Goal: Information Seeking & Learning: Check status

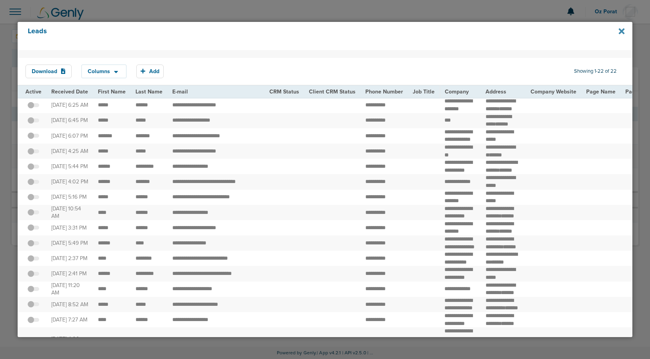
click at [623, 31] on icon at bounding box center [621, 31] width 6 height 6
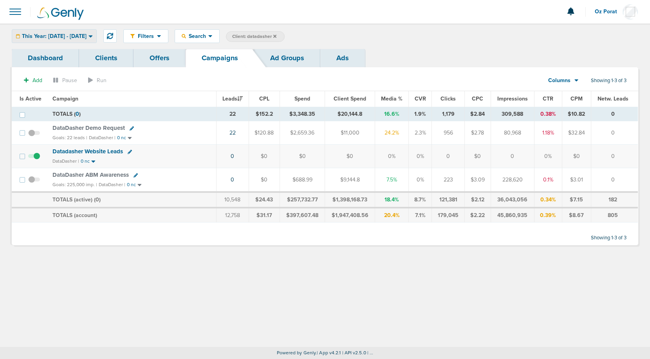
click at [83, 38] on span "This Year: [DATE] - [DATE]" at bounding box center [54, 36] width 65 height 5
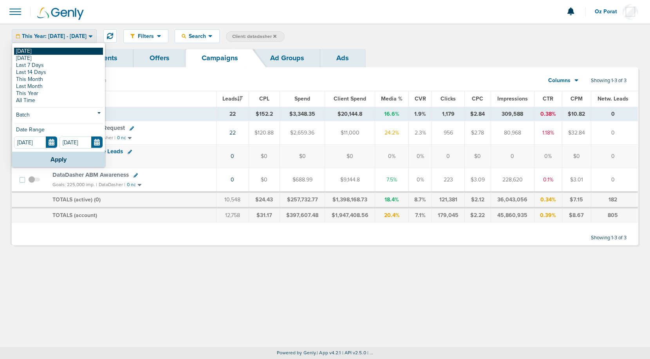
click at [59, 52] on link "[DATE]" at bounding box center [58, 51] width 89 height 7
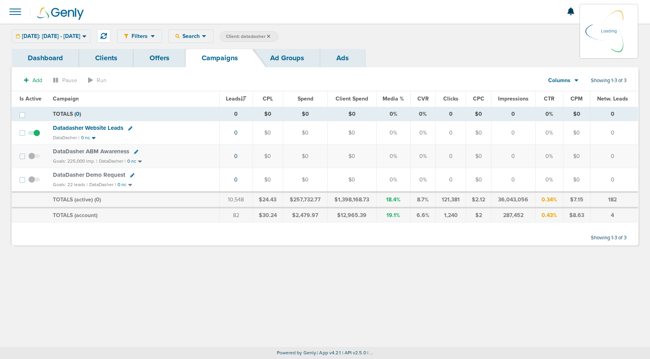
click at [278, 35] on label "Client: datadasher" at bounding box center [249, 36] width 59 height 11
click at [270, 36] on icon at bounding box center [268, 35] width 3 height 3
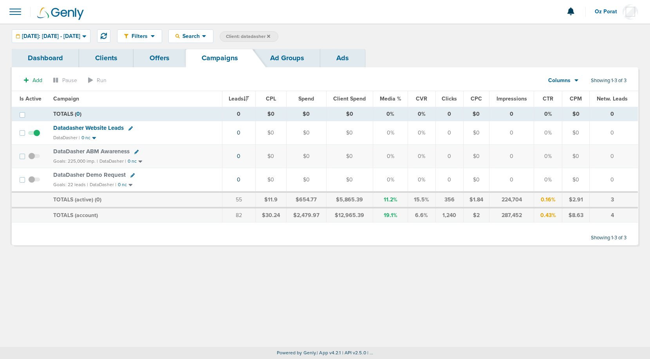
click at [270, 36] on icon at bounding box center [268, 35] width 3 height 3
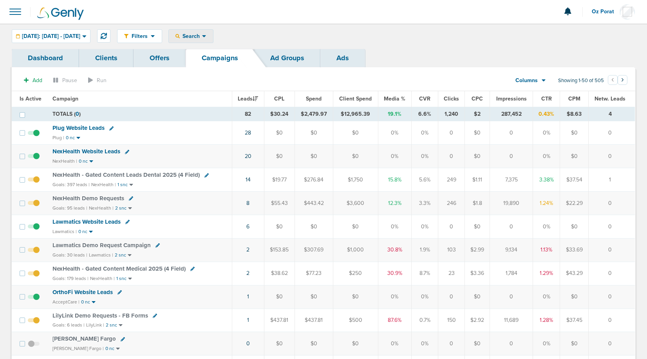
click at [202, 34] on span "Search" at bounding box center [191, 36] width 22 height 7
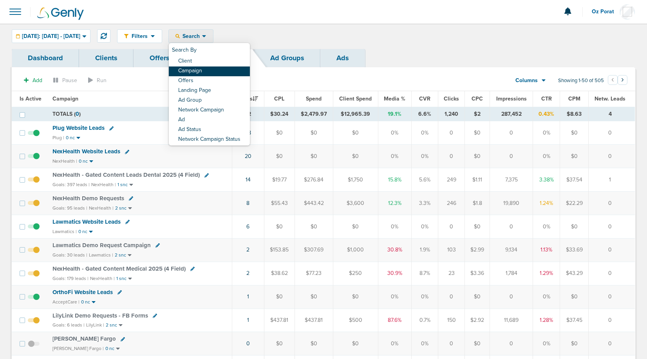
click at [214, 72] on link "Campaign" at bounding box center [209, 72] width 81 height 10
select select "cmpName"
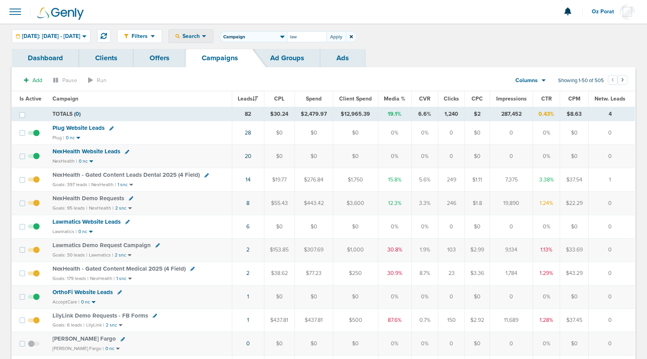
type input "law"
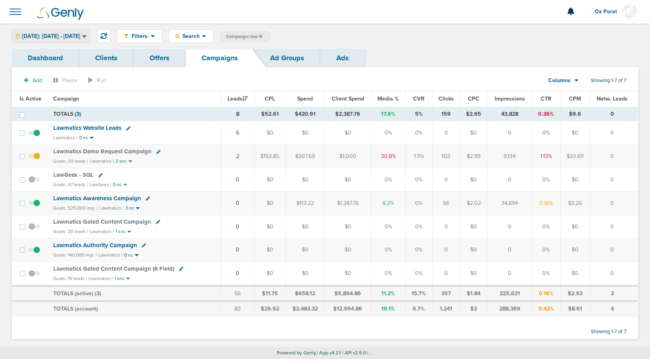
click at [64, 35] on span "[DATE]: [DATE] - [DATE]" at bounding box center [51, 36] width 58 height 5
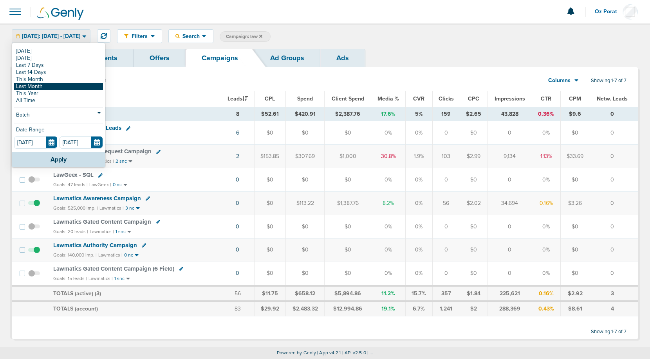
click at [48, 86] on link "Last Month" at bounding box center [58, 86] width 89 height 7
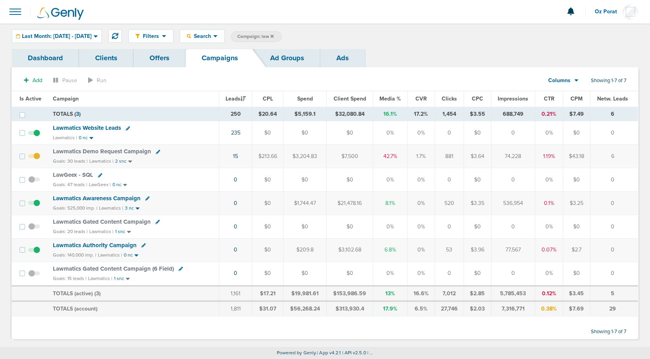
click at [75, 129] on span "Lawmatics Website Leads" at bounding box center [87, 127] width 68 height 7
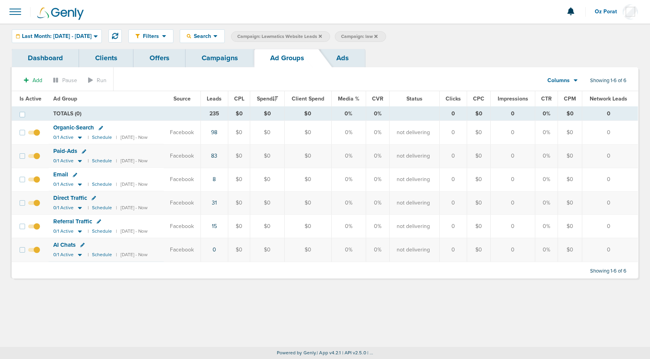
click at [575, 80] on icon at bounding box center [575, 81] width 4 height 2
click at [570, 101] on link "Sales Performance" at bounding box center [580, 104] width 78 height 10
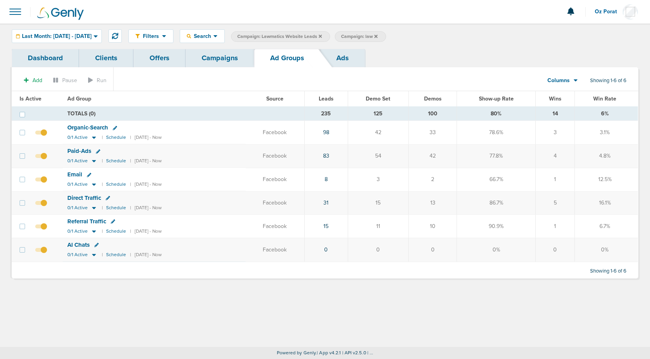
drag, startPoint x: 434, startPoint y: 202, endPoint x: 443, endPoint y: 202, distance: 9.0
click at [443, 202] on td "13" at bounding box center [432, 202] width 48 height 23
click at [87, 39] on span "Last Month: [DATE] - [DATE]" at bounding box center [57, 36] width 70 height 5
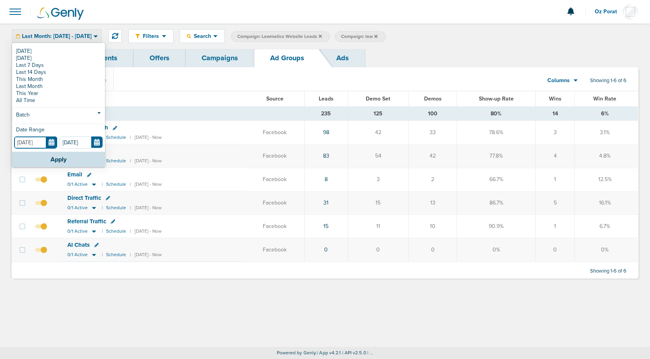
click at [50, 146] on input "[DATE]" at bounding box center [35, 143] width 43 height 12
click at [345, 59] on link "Ads" at bounding box center [342, 58] width 45 height 18
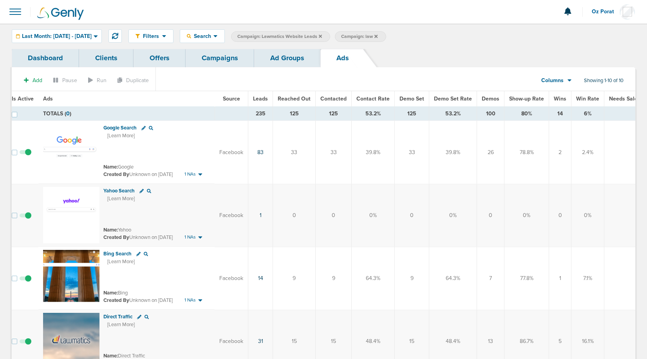
scroll to position [0, 9]
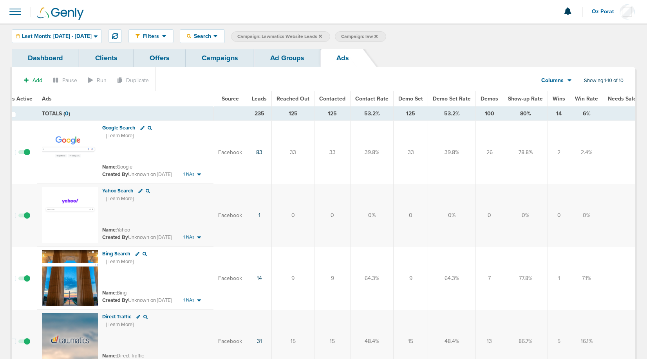
click at [260, 97] on span "Leads" at bounding box center [259, 99] width 15 height 7
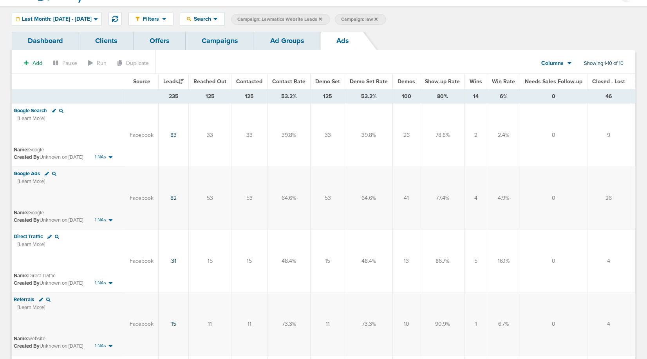
scroll to position [0, 128]
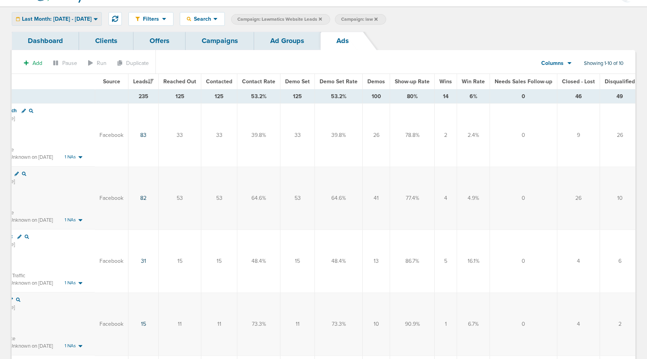
click at [81, 21] on span "Last Month: [DATE] - [DATE]" at bounding box center [57, 18] width 70 height 5
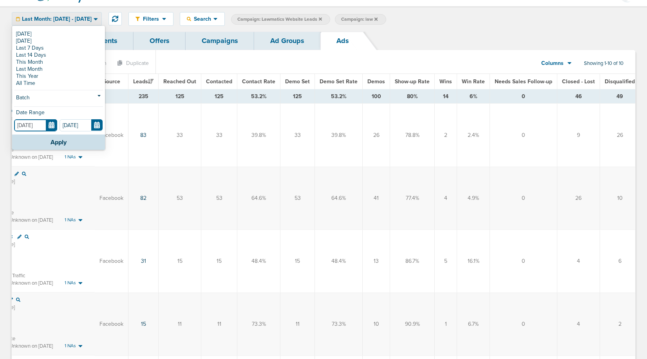
click at [52, 130] on input "[DATE]" at bounding box center [35, 125] width 43 height 12
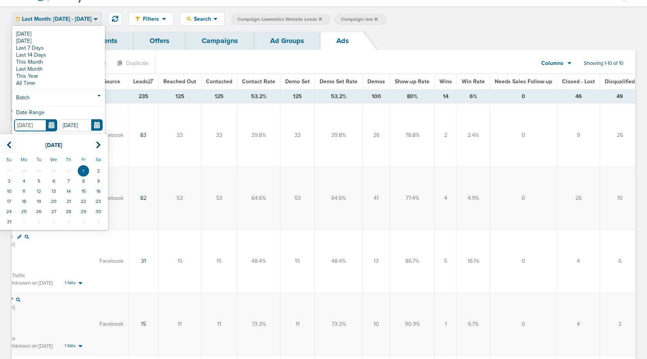
click at [6, 148] on th at bounding box center [9, 145] width 15 height 16
click at [37, 170] on td "1" at bounding box center [38, 171] width 15 height 10
type input "[DATE]"
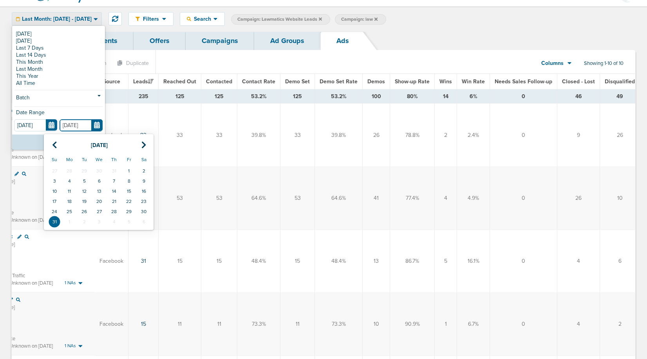
click at [90, 128] on input "[DATE]" at bounding box center [80, 125] width 43 height 12
click at [56, 144] on icon at bounding box center [54, 145] width 5 height 8
click at [114, 210] on td "31" at bounding box center [113, 212] width 15 height 10
type input "[DATE]"
click at [51, 141] on button "Apply" at bounding box center [58, 142] width 93 height 15
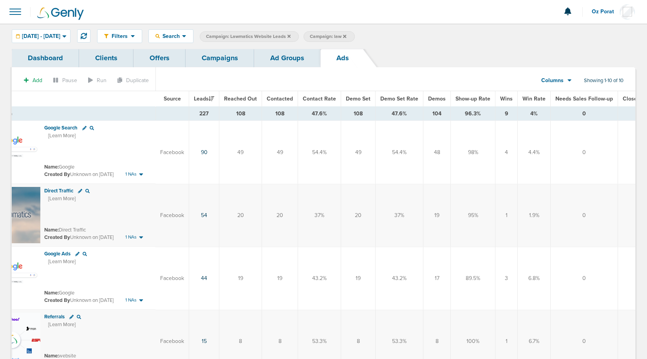
scroll to position [0, 62]
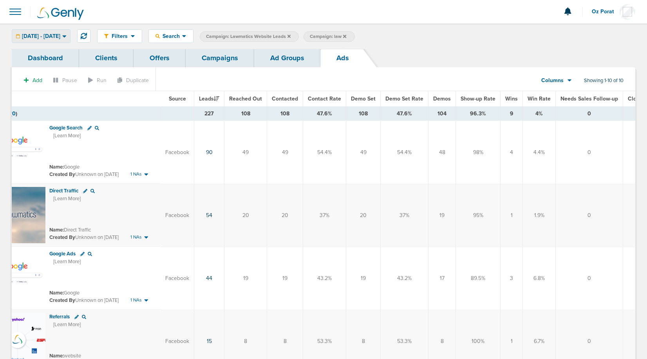
click at [70, 40] on div "[DATE] - [DATE]" at bounding box center [41, 36] width 58 height 13
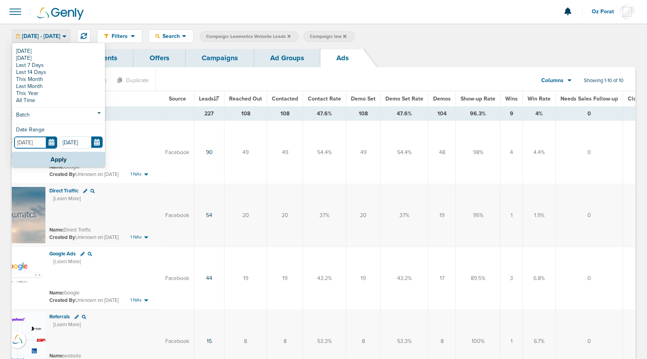
click at [50, 139] on input "[DATE]" at bounding box center [35, 143] width 43 height 12
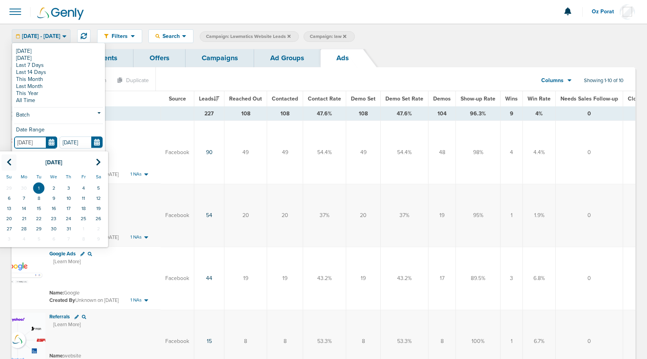
click at [9, 161] on icon at bounding box center [9, 163] width 5 height 8
click at [11, 189] on td "1" at bounding box center [9, 188] width 15 height 10
type input "[DATE]"
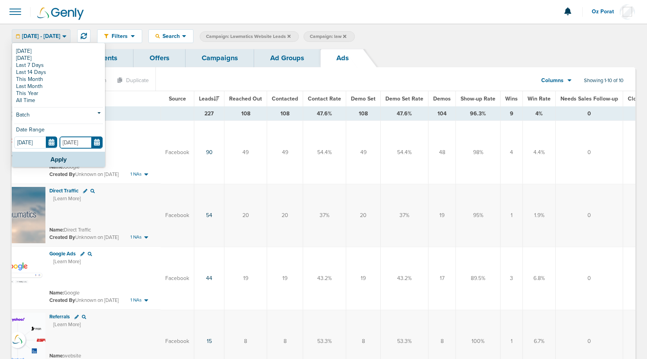
click at [97, 141] on input "[DATE]" at bounding box center [80, 143] width 43 height 12
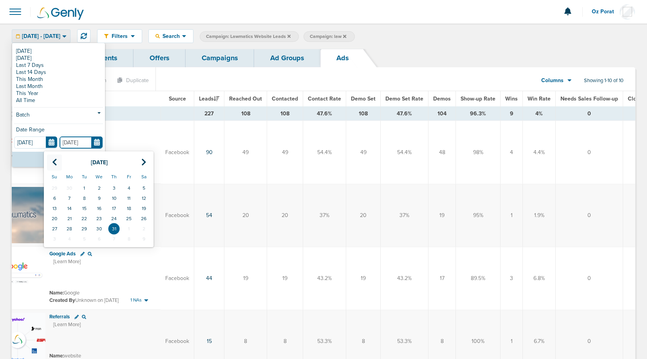
click at [55, 165] on icon at bounding box center [54, 163] width 5 height 8
click at [70, 232] on td "30" at bounding box center [69, 229] width 15 height 10
type input "[DATE]"
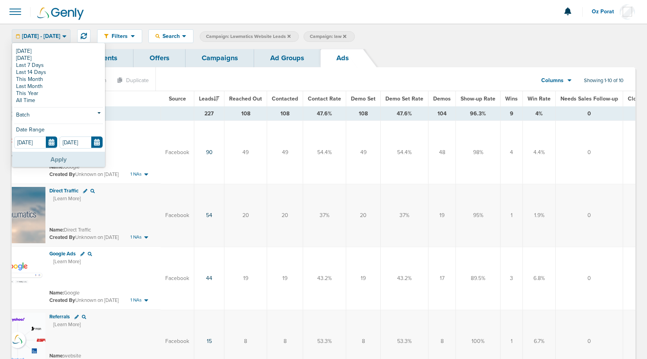
click at [67, 157] on button "Apply" at bounding box center [58, 159] width 93 height 15
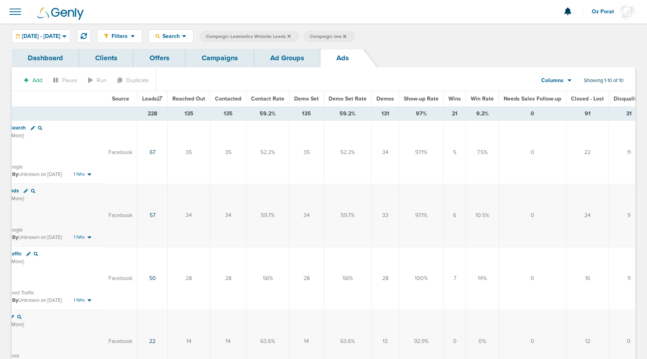
scroll to position [0, 128]
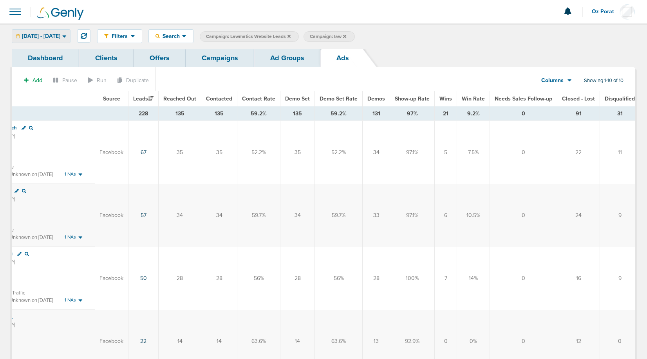
click at [60, 38] on span "[DATE] - [DATE]" at bounding box center [41, 36] width 38 height 5
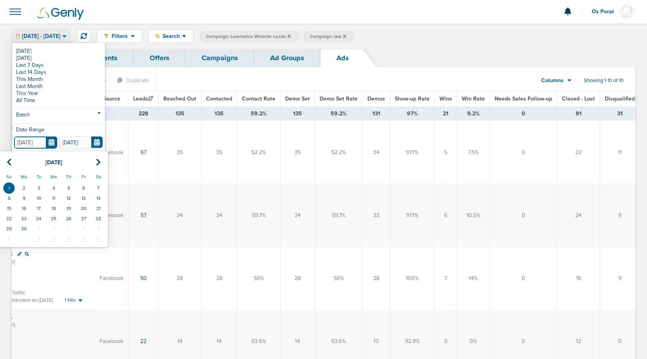
click at [51, 139] on input "[DATE]" at bounding box center [35, 143] width 43 height 12
click at [8, 162] on icon at bounding box center [9, 163] width 5 height 8
click at [69, 185] on td "1" at bounding box center [68, 188] width 15 height 10
type input "[DATE]"
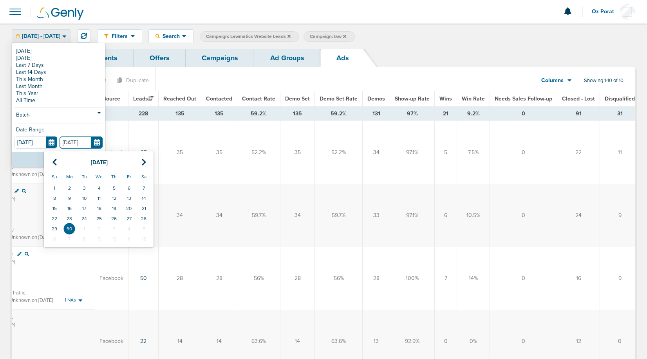
click at [97, 141] on input "[DATE]" at bounding box center [80, 143] width 43 height 12
click at [54, 160] on icon at bounding box center [54, 163] width 5 height 8
click at [145, 227] on td "31" at bounding box center [143, 229] width 15 height 10
type input "[DATE]"
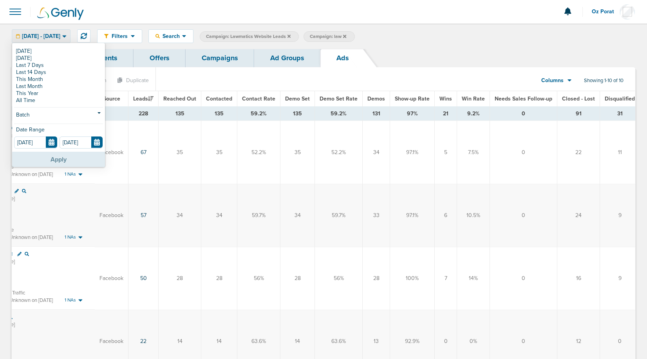
click at [57, 158] on button "Apply" at bounding box center [58, 159] width 93 height 15
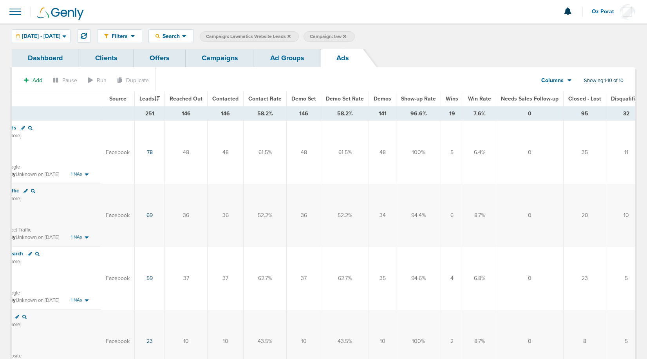
scroll to position [0, 128]
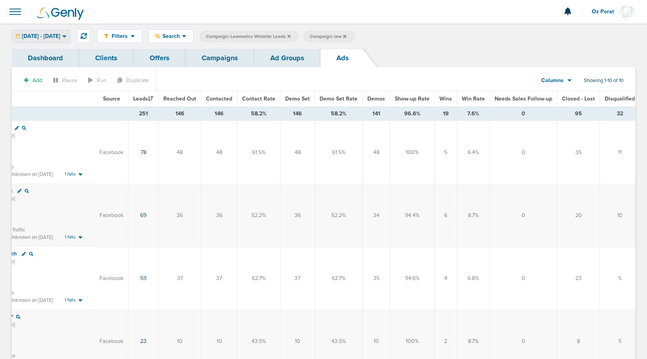
click at [60, 35] on span "[DATE] - [DATE]" at bounding box center [41, 36] width 38 height 5
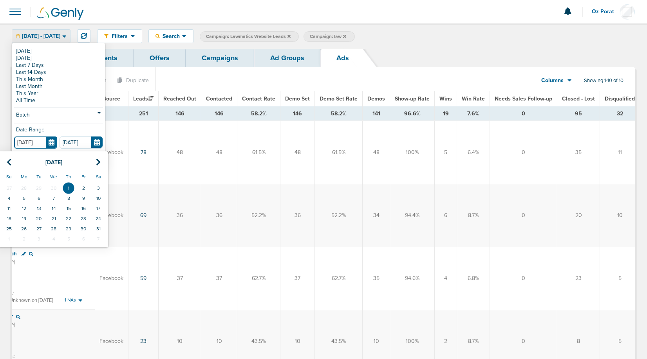
click at [47, 143] on input "[DATE]" at bounding box center [35, 143] width 43 height 12
click at [11, 159] on icon at bounding box center [9, 163] width 5 height 8
click at [41, 185] on td "1" at bounding box center [38, 188] width 15 height 10
type input "[DATE]"
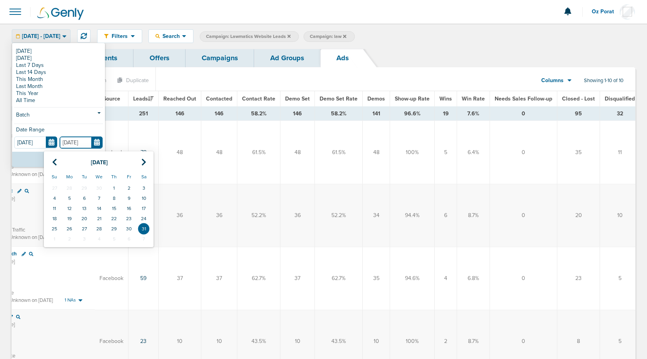
click at [101, 141] on input "[DATE]" at bounding box center [80, 143] width 43 height 12
click at [52, 162] on icon at bounding box center [54, 163] width 5 height 8
click at [102, 227] on td "30" at bounding box center [99, 229] width 15 height 10
type input "[DATE]"
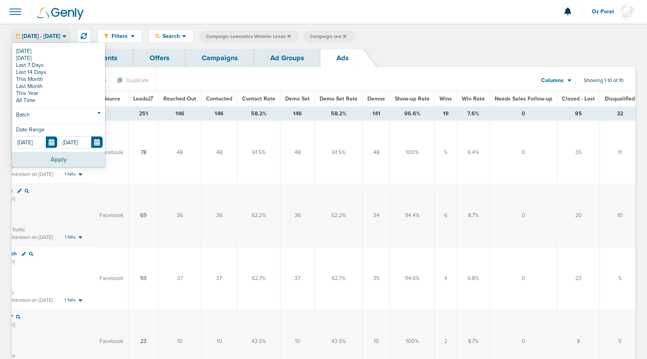
click at [59, 162] on button "Apply" at bounding box center [58, 159] width 93 height 15
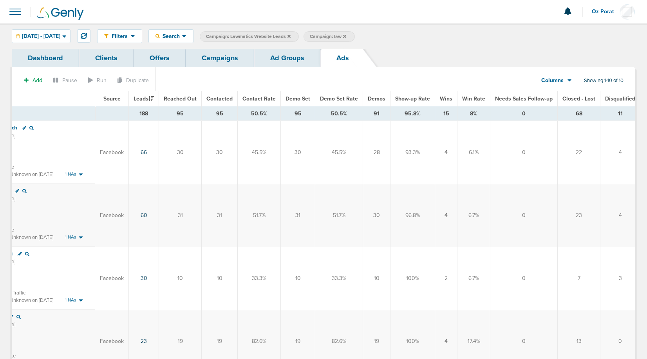
scroll to position [0, 128]
click at [70, 40] on div "[DATE] - [DATE]" at bounding box center [41, 36] width 58 height 13
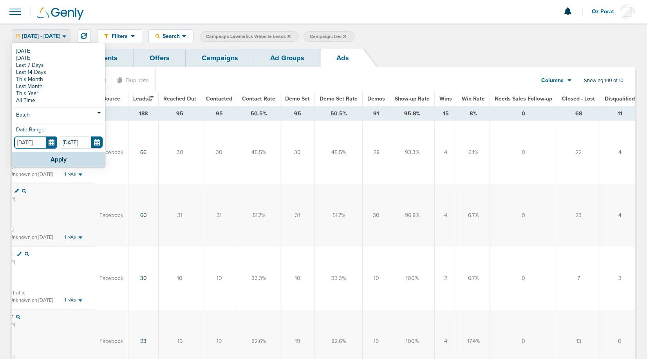
click at [50, 142] on input "[DATE]" at bounding box center [35, 143] width 43 height 12
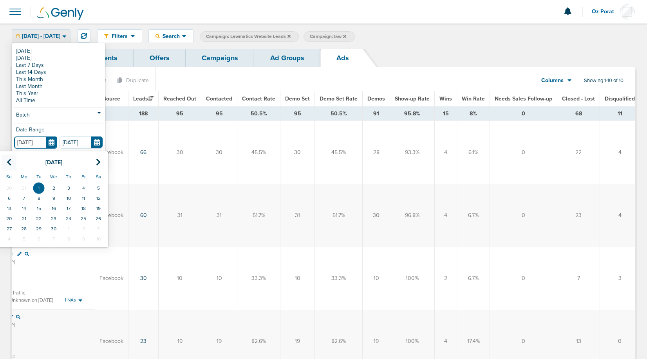
click at [7, 163] on icon at bounding box center [9, 163] width 5 height 8
click at [97, 187] on td "1" at bounding box center [98, 188] width 15 height 10
type input "[DATE]"
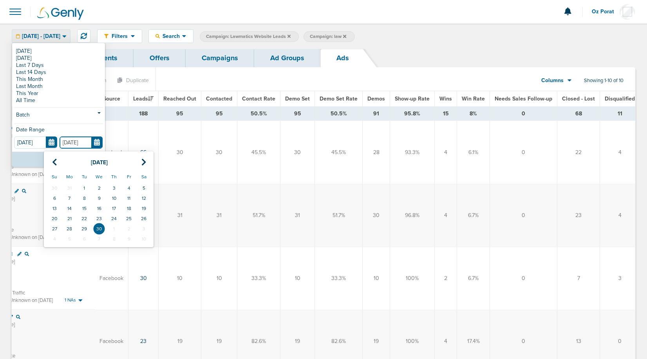
click at [98, 146] on input "[DATE]" at bounding box center [80, 143] width 43 height 12
click at [56, 161] on icon at bounding box center [54, 163] width 5 height 8
click at [70, 238] on td "31" at bounding box center [69, 239] width 15 height 10
type input "[DATE]"
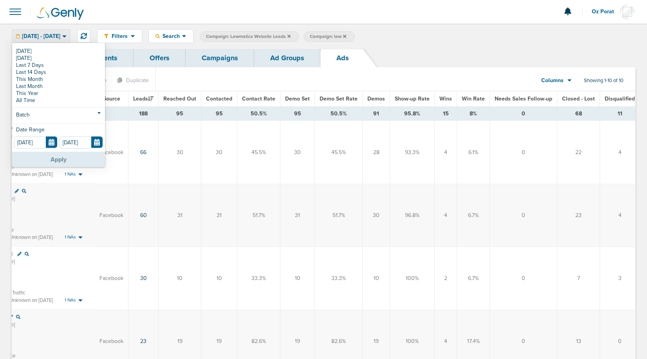
click at [63, 153] on button "Apply" at bounding box center [58, 159] width 93 height 15
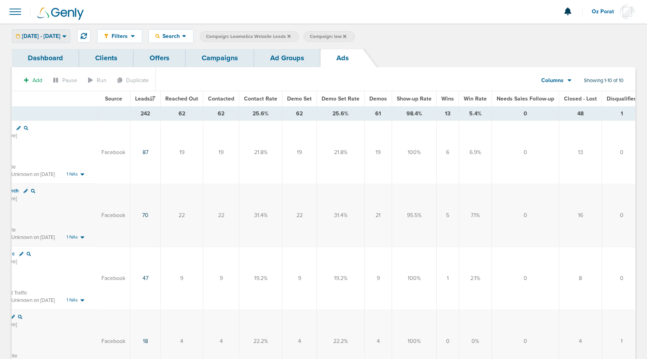
click at [60, 39] on span "[DATE] - [DATE]" at bounding box center [41, 36] width 38 height 5
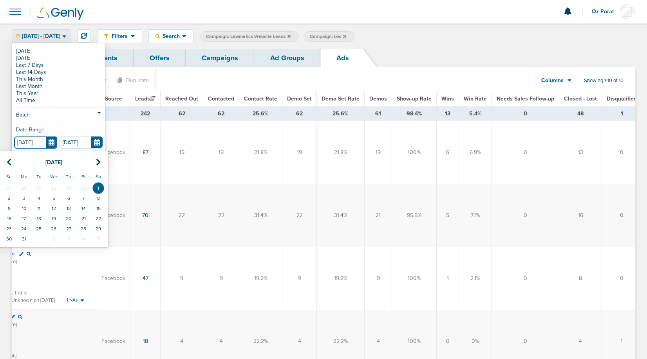
click at [56, 144] on input "[DATE]" at bounding box center [35, 143] width 43 height 12
click at [96, 160] on icon at bounding box center [98, 163] width 5 height 8
click at [40, 189] on td "1" at bounding box center [38, 188] width 15 height 10
type input "[DATE]"
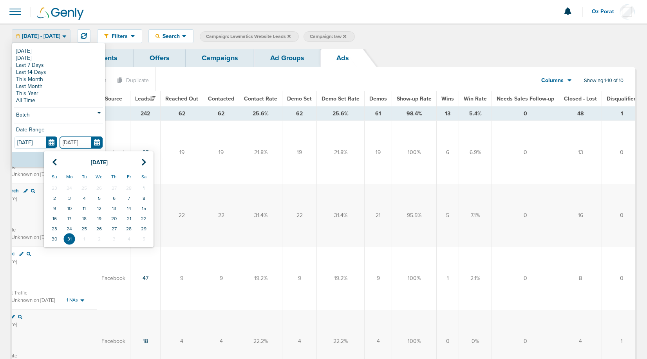
click at [94, 145] on input "[DATE]" at bounding box center [80, 143] width 43 height 12
click at [140, 162] on th at bounding box center [143, 163] width 15 height 16
click at [103, 227] on td "30" at bounding box center [99, 229] width 15 height 10
type input "[DATE]"
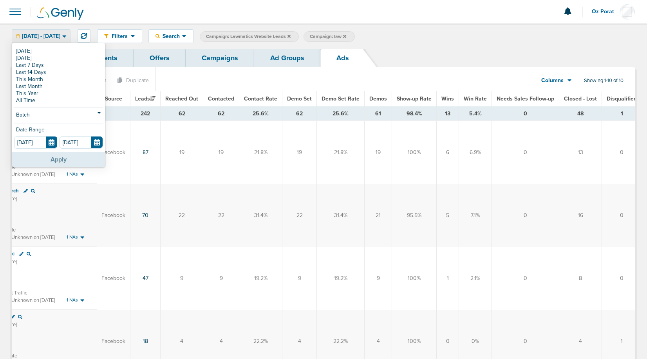
click at [56, 158] on button "Apply" at bounding box center [58, 159] width 93 height 15
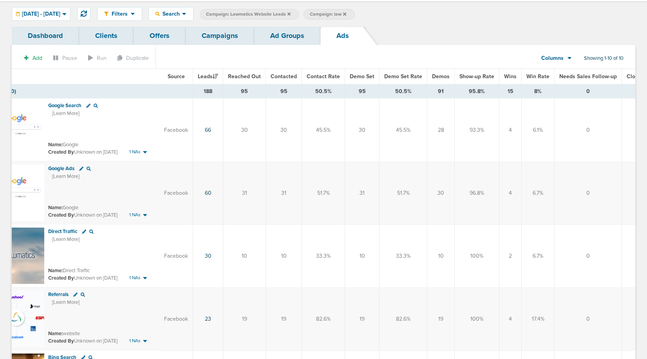
scroll to position [0, 61]
click at [69, 8] on div "[DATE] - [DATE]" at bounding box center [41, 13] width 58 height 13
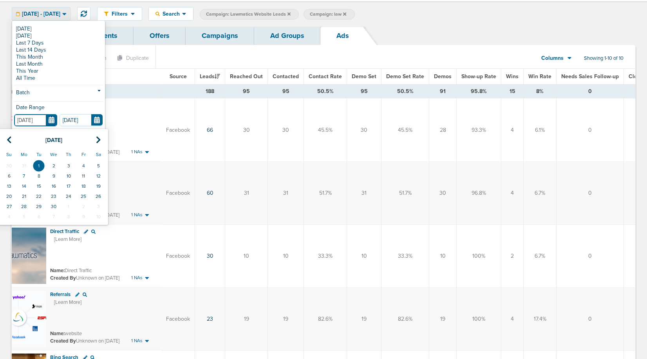
click at [52, 121] on input "[DATE]" at bounding box center [35, 120] width 43 height 12
click at [8, 142] on icon at bounding box center [9, 140] width 5 height 8
click at [100, 159] on th "Sa" at bounding box center [98, 154] width 15 height 13
click at [100, 163] on td "1" at bounding box center [98, 166] width 15 height 10
type input "[DATE]"
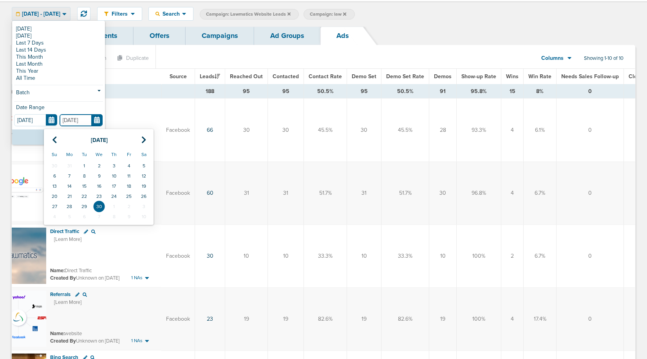
click at [100, 123] on input "[DATE]" at bounding box center [80, 120] width 43 height 12
click at [53, 139] on icon at bounding box center [54, 140] width 5 height 8
click at [69, 217] on td "31" at bounding box center [69, 217] width 15 height 10
type input "[DATE]"
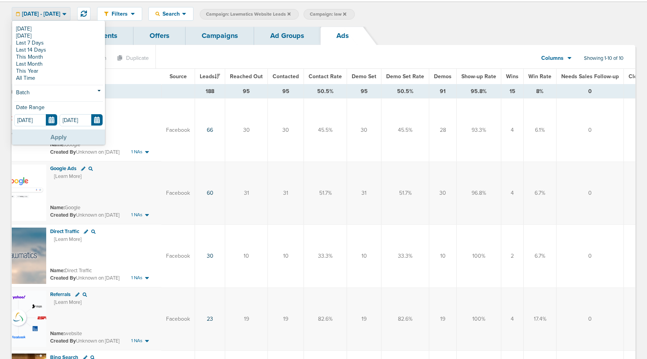
click at [57, 137] on button "Apply" at bounding box center [58, 137] width 93 height 15
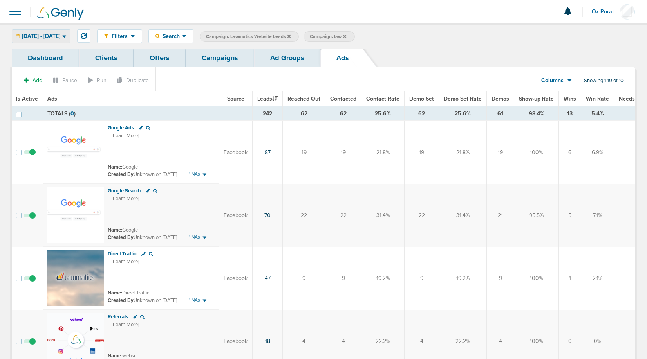
click at [60, 38] on span "[DATE] - [DATE]" at bounding box center [41, 36] width 38 height 5
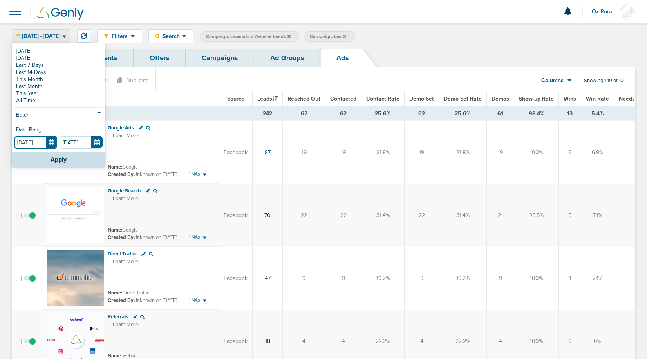
click at [53, 146] on input "[DATE]" at bounding box center [35, 143] width 43 height 12
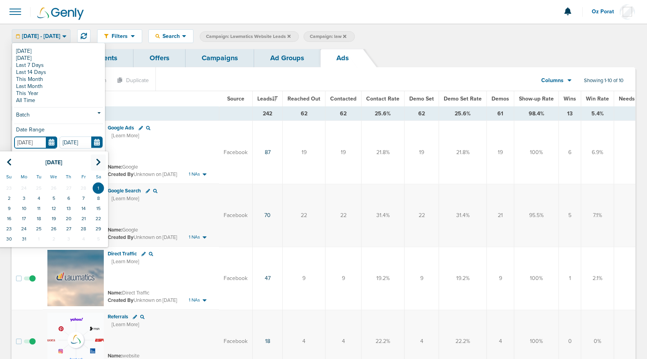
click at [97, 161] on icon at bounding box center [98, 163] width 5 height 8
click at [70, 186] on td "1" at bounding box center [68, 188] width 15 height 10
type input "[DATE]"
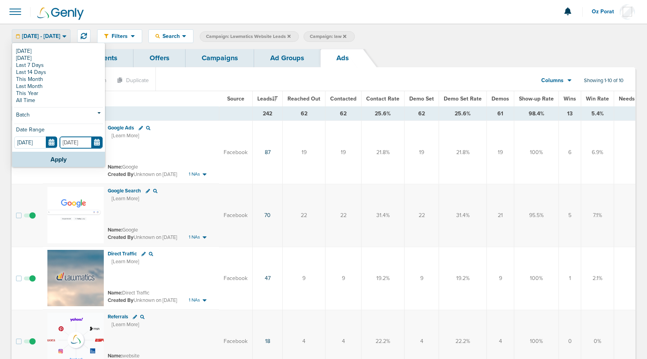
click at [99, 145] on input "[DATE]" at bounding box center [80, 143] width 43 height 12
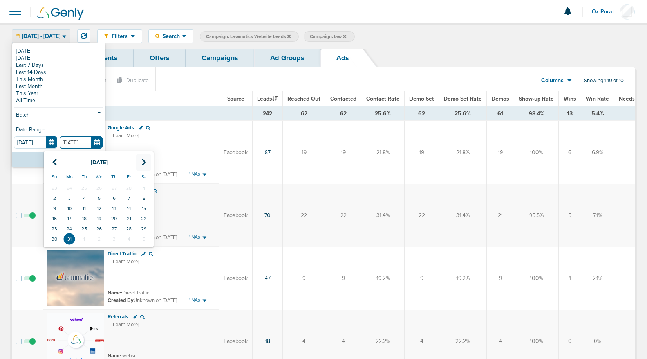
click at [142, 164] on icon at bounding box center [143, 163] width 5 height 8
click at [149, 228] on td "31" at bounding box center [143, 229] width 15 height 10
type input "[DATE]"
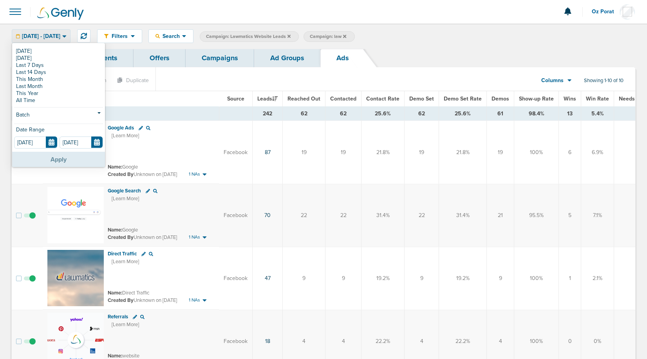
click at [64, 158] on button "Apply" at bounding box center [58, 159] width 93 height 15
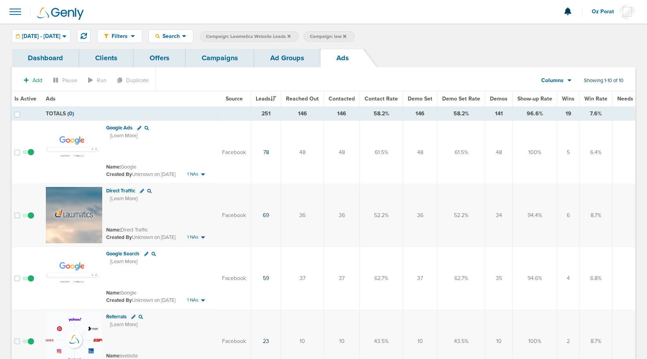
scroll to position [0, 5]
click at [60, 35] on span "[DATE] - [DATE]" at bounding box center [41, 36] width 38 height 5
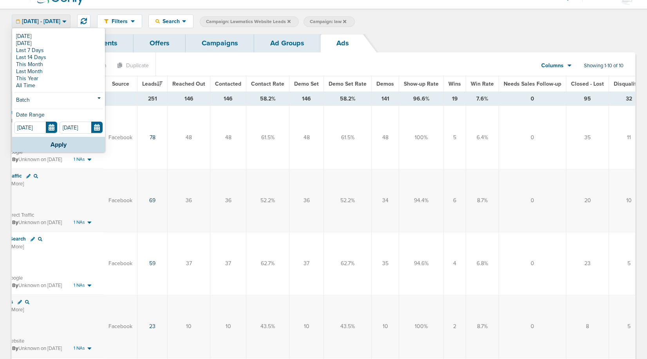
scroll to position [0, 117]
click at [326, 154] on td "61.5%" at bounding box center [349, 137] width 48 height 63
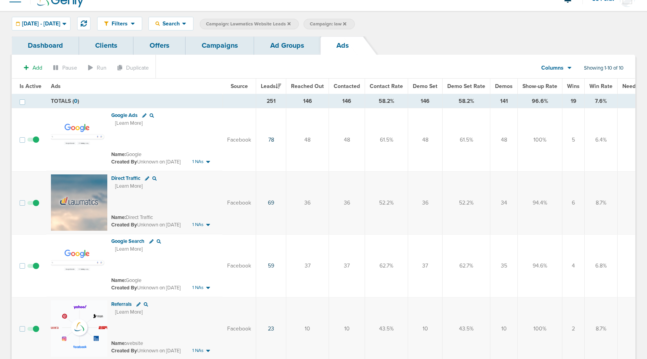
scroll to position [0, 0]
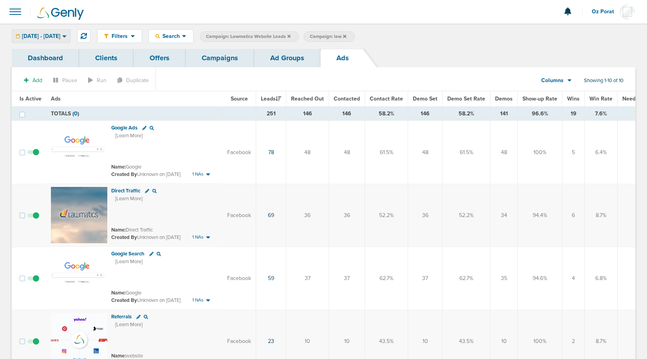
click at [60, 36] on span "[DATE] - [DATE]" at bounding box center [41, 36] width 38 height 5
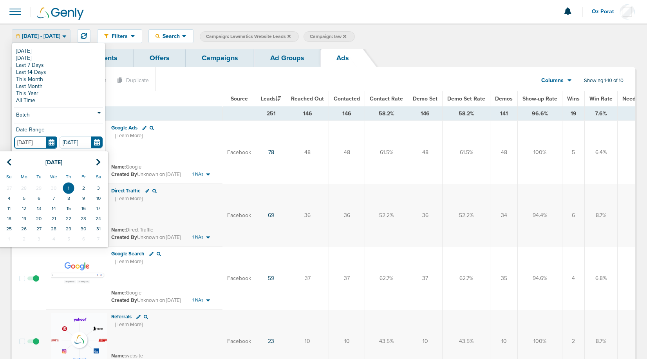
click at [51, 144] on input "[DATE]" at bounding box center [35, 143] width 43 height 12
click at [99, 161] on icon at bounding box center [98, 163] width 5 height 8
click at [11, 189] on td "1" at bounding box center [9, 188] width 15 height 10
type input "[DATE]"
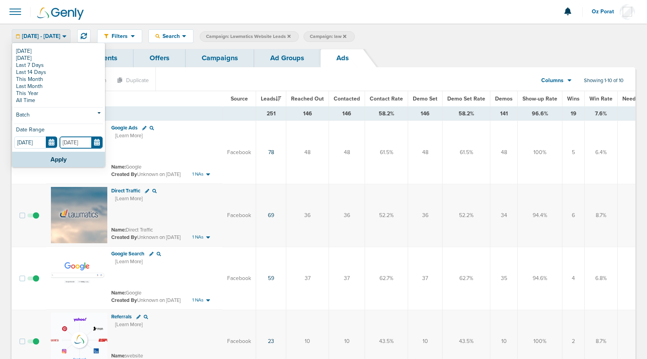
click at [96, 141] on input "[DATE]" at bounding box center [80, 143] width 43 height 12
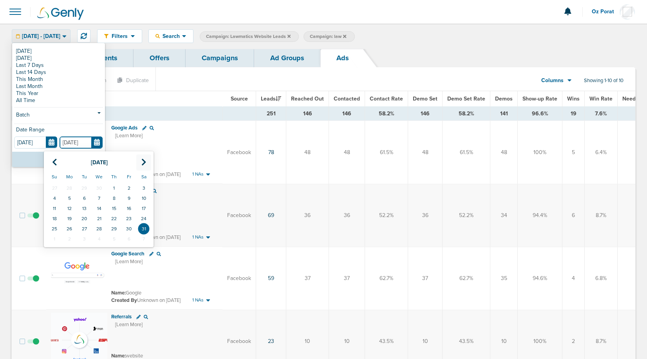
click at [141, 160] on th at bounding box center [143, 163] width 15 height 16
click at [68, 228] on td "30" at bounding box center [69, 229] width 15 height 10
type input "[DATE]"
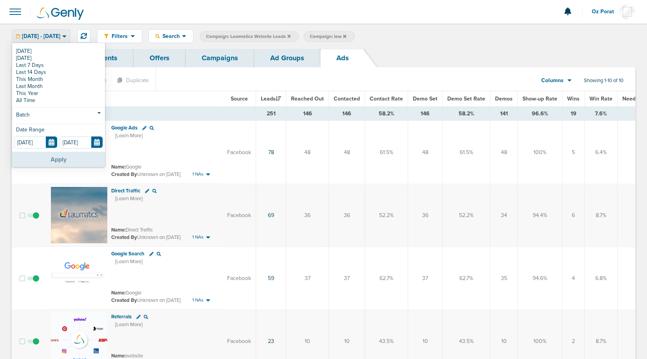
click at [60, 164] on button "Apply" at bounding box center [58, 159] width 93 height 15
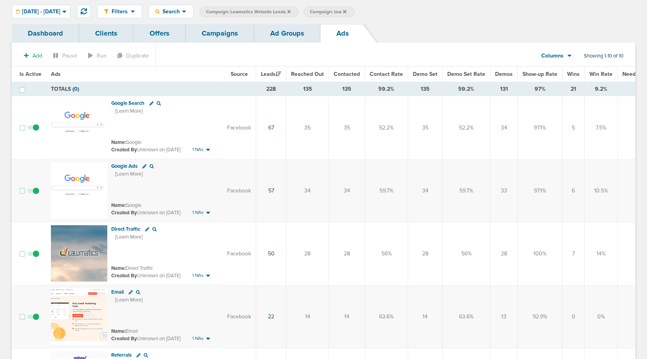
click at [206, 30] on link "Campaigns" at bounding box center [220, 33] width 69 height 18
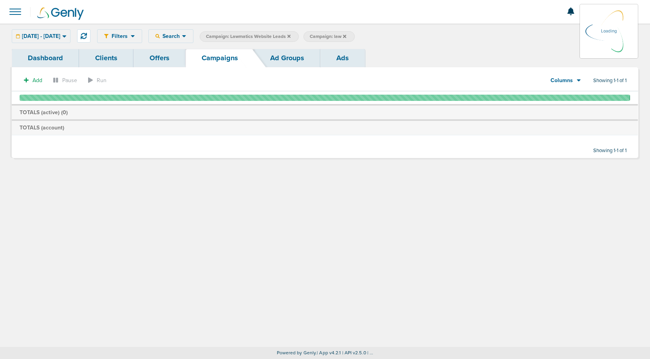
click at [70, 35] on div "[DATE] - [DATE] [DATE] [DATE] Last 7 Days Last 14 Days This Month Last Month Th…" at bounding box center [41, 36] width 59 height 14
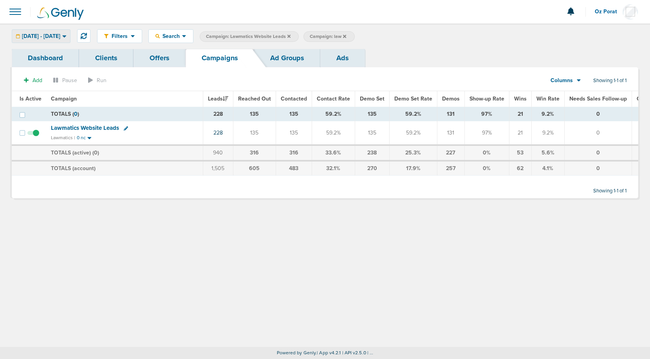
click at [60, 37] on span "[DATE] - [DATE]" at bounding box center [41, 36] width 38 height 5
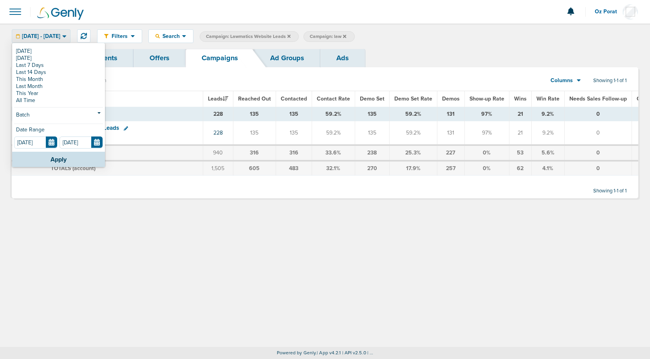
click at [403, 60] on div "Dashboard Clients Offers Campaigns Ad Groups Ads" at bounding box center [325, 58] width 626 height 18
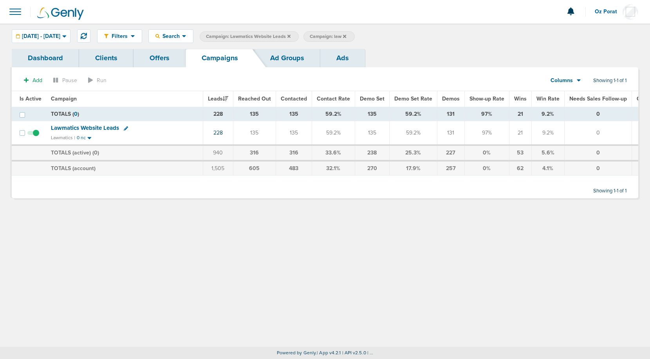
click at [290, 36] on icon at bounding box center [288, 35] width 3 height 3
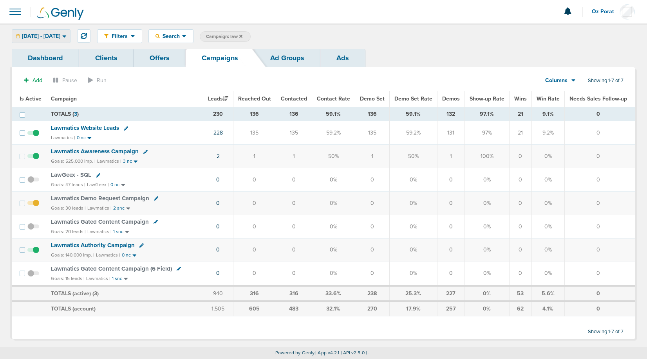
click at [60, 36] on span "[DATE] - [DATE]" at bounding box center [41, 36] width 38 height 5
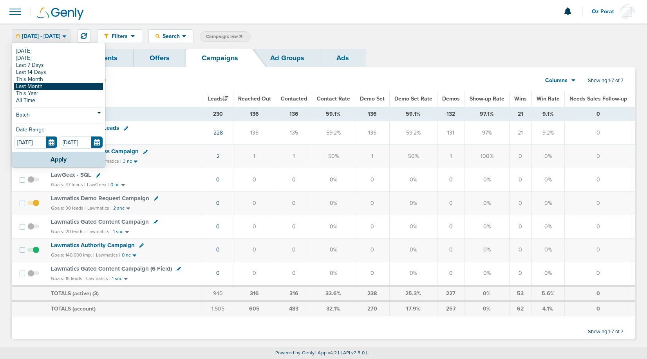
click at [54, 88] on link "Last Month" at bounding box center [58, 86] width 89 height 7
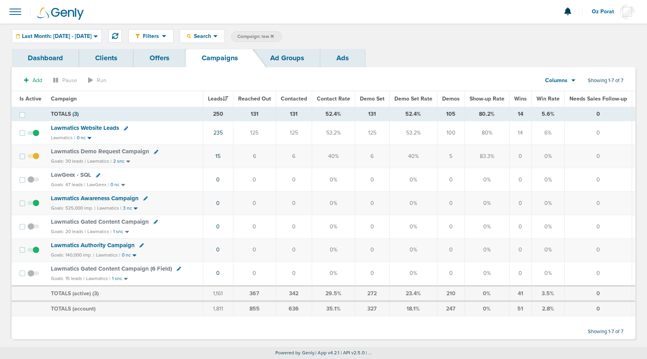
click at [78, 34] on span "Last Month: [DATE] - [DATE]" at bounding box center [57, 36] width 70 height 5
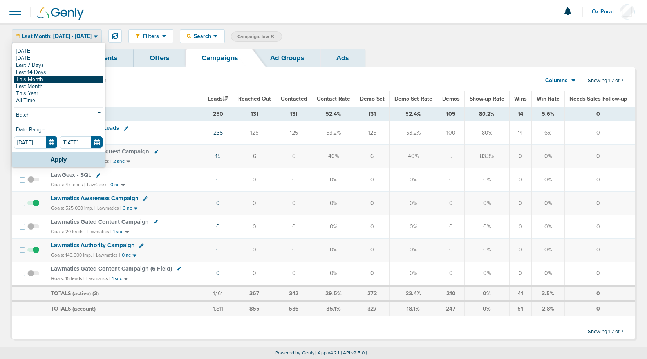
click at [49, 81] on link "This Month" at bounding box center [58, 79] width 89 height 7
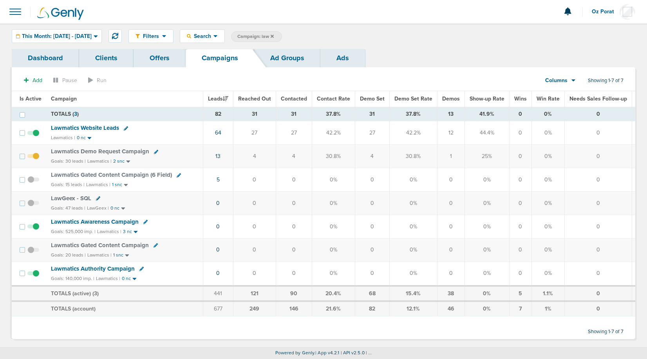
click at [92, 38] on span "This Month: [DATE] - [DATE]" at bounding box center [57, 36] width 70 height 5
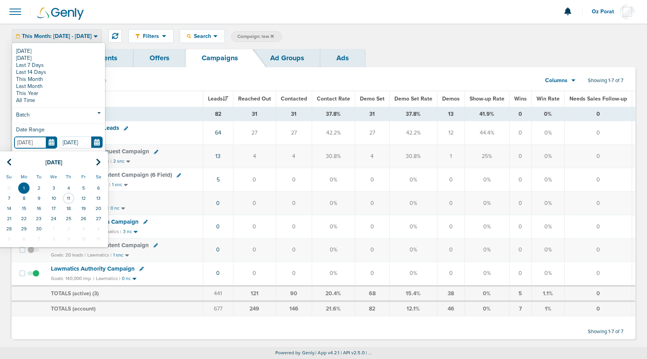
click at [52, 143] on input "[DATE]" at bounding box center [35, 143] width 43 height 12
click at [9, 160] on icon at bounding box center [9, 163] width 5 height 8
click at [85, 187] on td "1" at bounding box center [83, 188] width 15 height 10
type input "[DATE]"
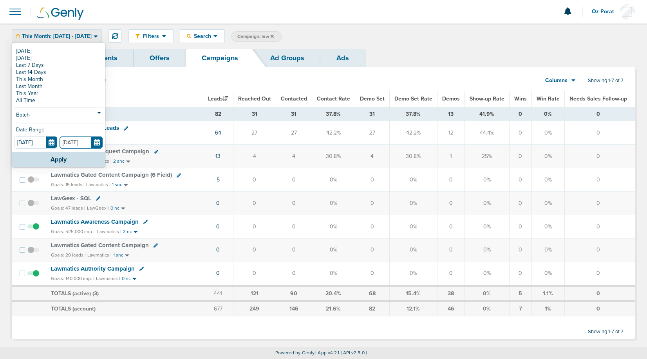
click at [95, 143] on input "[DATE]" at bounding box center [80, 143] width 43 height 12
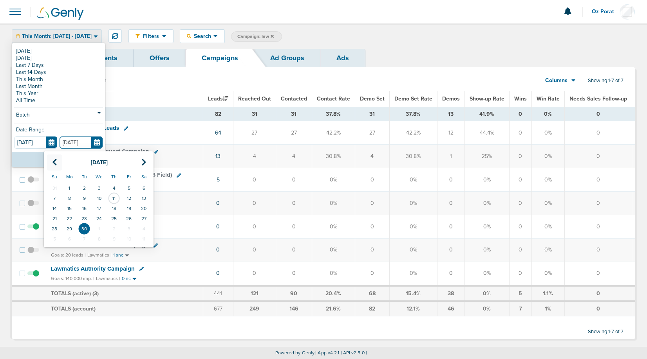
click at [55, 157] on th at bounding box center [54, 163] width 15 height 16
click at [68, 206] on td "11" at bounding box center [69, 209] width 15 height 10
type input "[DATE]"
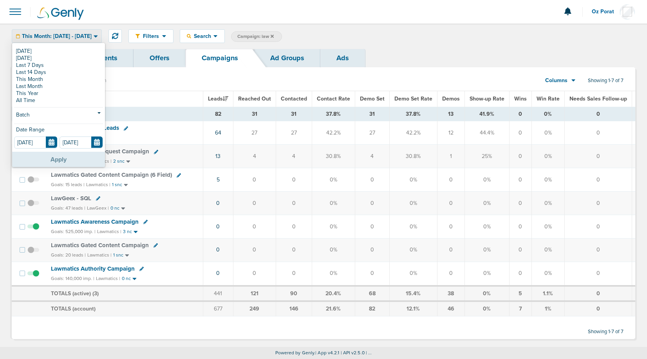
click at [67, 159] on button "Apply" at bounding box center [58, 159] width 93 height 15
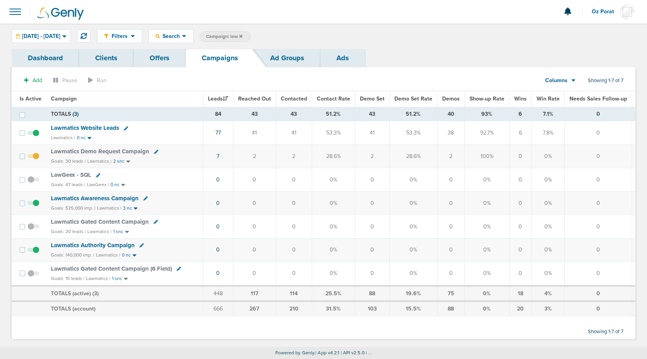
click at [98, 126] on span "Lawmatics Website Leads" at bounding box center [85, 127] width 68 height 7
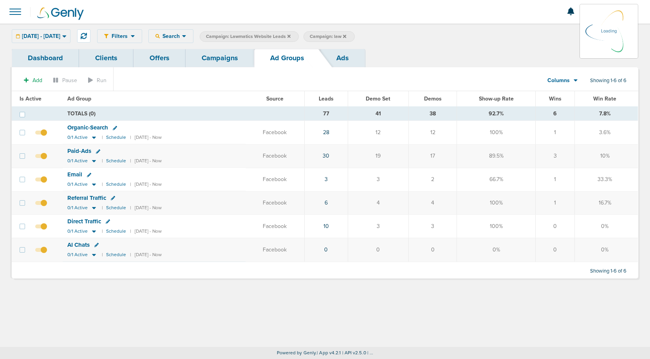
click at [58, 31] on div "[DATE] - [DATE] [DATE] [DATE] Last 7 Days Last 14 Days This Month Last Month Th…" at bounding box center [41, 36] width 59 height 14
click at [58, 35] on span "[DATE] - [DATE]" at bounding box center [41, 36] width 38 height 5
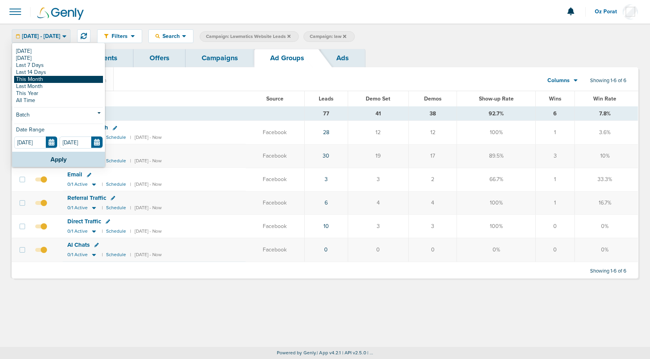
click at [38, 79] on link "This Month" at bounding box center [58, 79] width 89 height 7
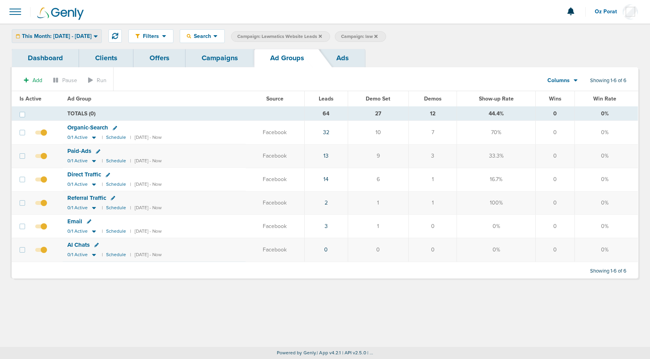
click at [92, 36] on span "This Month: [DATE] - [DATE]" at bounding box center [57, 36] width 70 height 5
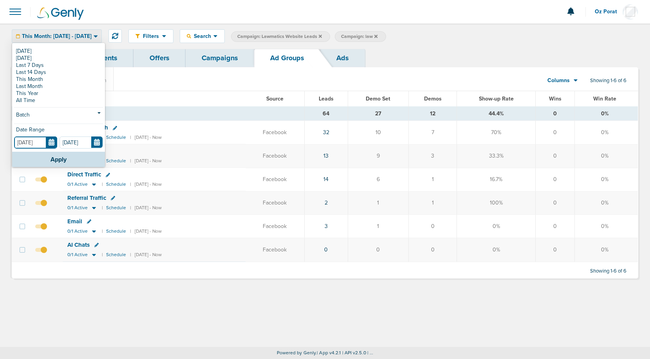
click at [52, 143] on input "[DATE]" at bounding box center [35, 143] width 43 height 12
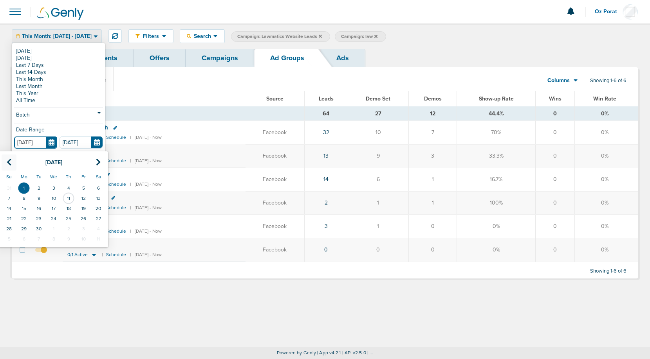
click at [7, 163] on icon at bounding box center [9, 163] width 5 height 8
click at [37, 184] on td "1" at bounding box center [38, 188] width 15 height 10
type input "[DATE]"
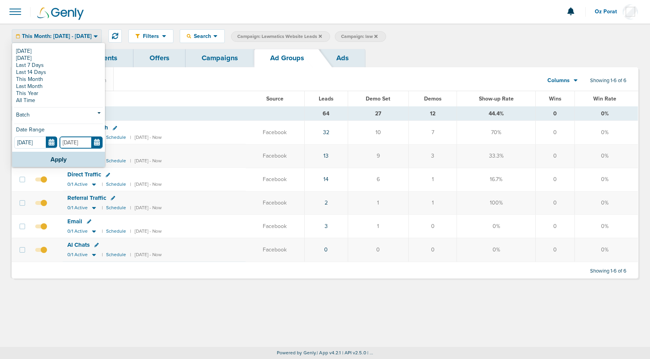
click at [94, 145] on input "[DATE]" at bounding box center [80, 143] width 43 height 12
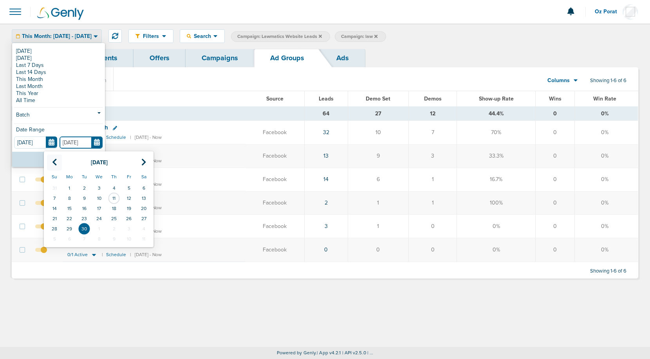
click at [52, 160] on icon at bounding box center [54, 163] width 5 height 8
click at [128, 198] on td "11" at bounding box center [128, 198] width 15 height 10
type input "[DATE]"
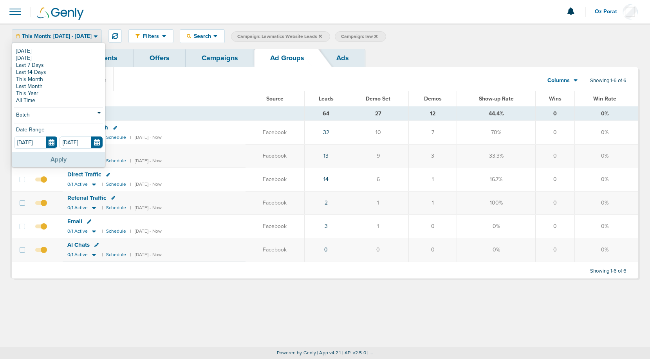
click at [57, 162] on button "Apply" at bounding box center [58, 159] width 93 height 15
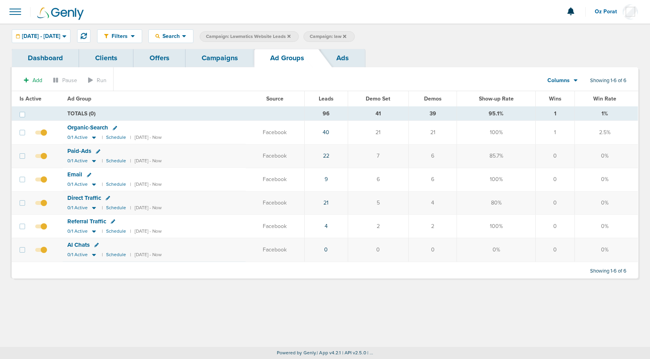
click at [228, 57] on link "Campaigns" at bounding box center [220, 58] width 69 height 18
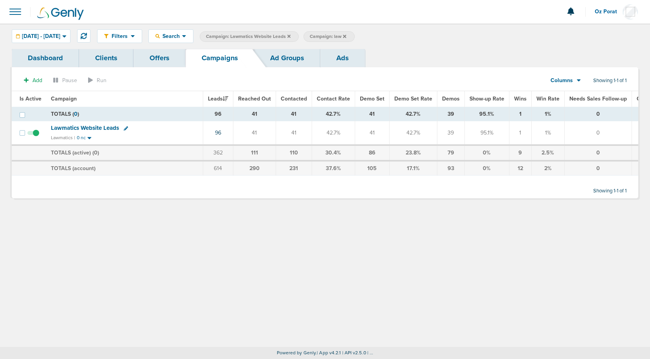
click at [290, 37] on icon at bounding box center [288, 35] width 3 height 3
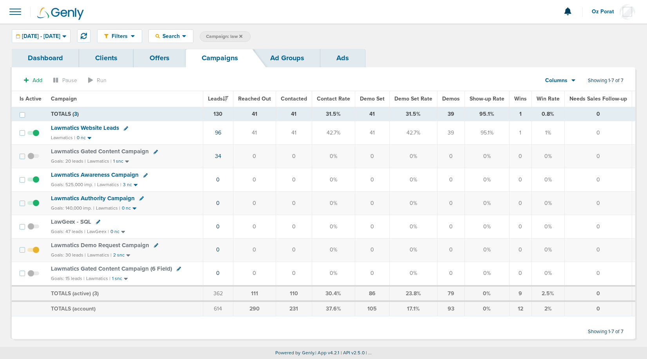
click at [99, 127] on span "Lawmatics Website Leads" at bounding box center [85, 127] width 68 height 7
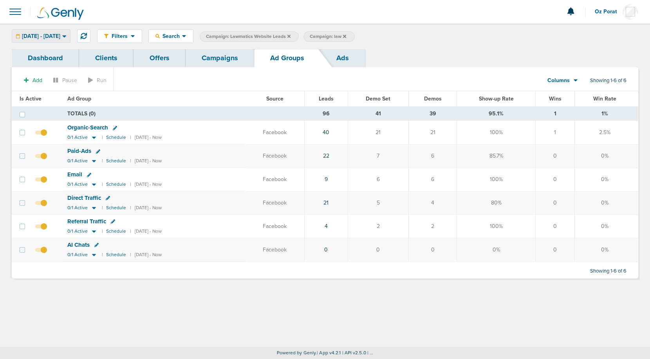
click at [64, 29] on div "[DATE] - [DATE] [DATE] [DATE] Last 7 Days Last 14 Days This Month Last Month Th…" at bounding box center [41, 36] width 59 height 14
click at [61, 32] on div "[DATE] - [DATE]" at bounding box center [41, 36] width 58 height 13
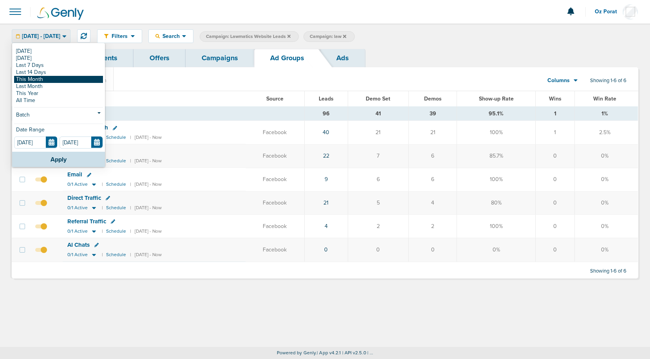
click at [45, 79] on link "This Month" at bounding box center [58, 79] width 89 height 7
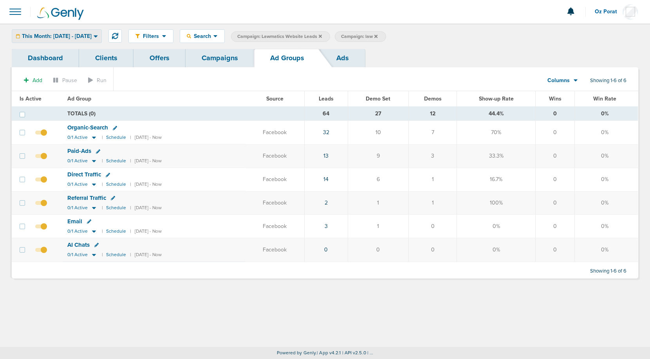
click at [92, 38] on span "This Month: [DATE] - [DATE]" at bounding box center [57, 36] width 70 height 5
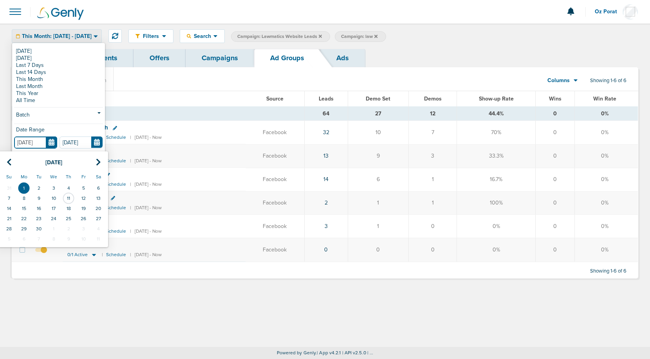
click at [52, 143] on input "[DATE]" at bounding box center [35, 143] width 43 height 12
click at [8, 164] on icon at bounding box center [9, 163] width 5 height 8
click at [40, 185] on td "1" at bounding box center [38, 188] width 15 height 10
type input "[DATE]"
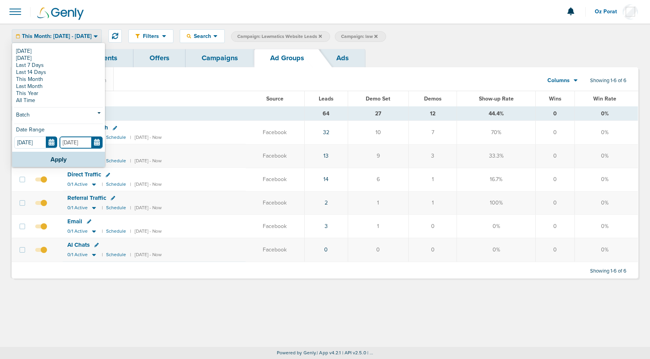
click at [95, 141] on input "[DATE]" at bounding box center [80, 143] width 43 height 12
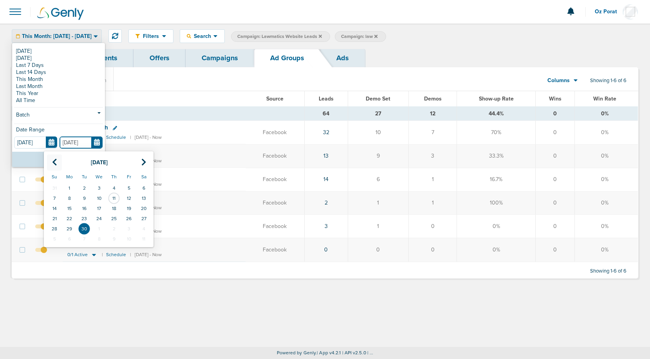
click at [56, 160] on icon at bounding box center [54, 163] width 5 height 8
click at [112, 229] on td "31" at bounding box center [113, 229] width 15 height 10
type input "[DATE]"
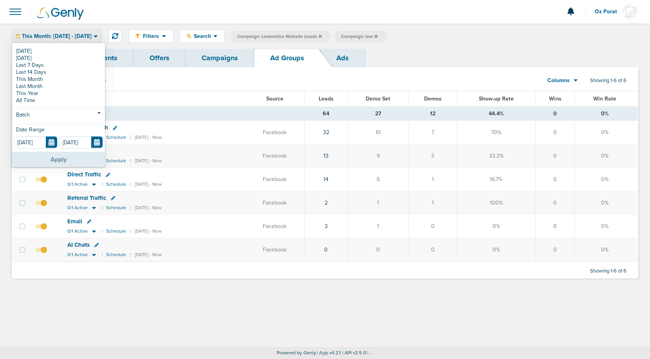
click at [53, 159] on button "Apply" at bounding box center [58, 159] width 93 height 15
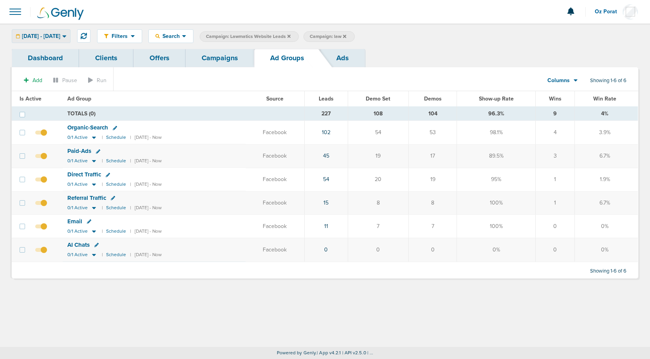
click at [60, 37] on span "[DATE] - [DATE]" at bounding box center [41, 36] width 38 height 5
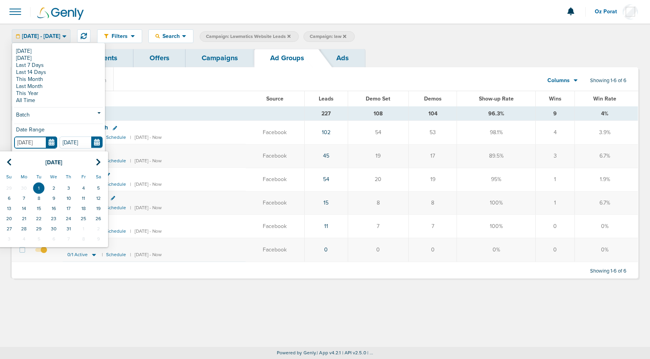
click at [52, 138] on input "[DATE]" at bounding box center [35, 143] width 43 height 12
click at [12, 159] on th at bounding box center [9, 163] width 15 height 16
click at [11, 186] on td "1" at bounding box center [9, 188] width 15 height 10
type input "[DATE]"
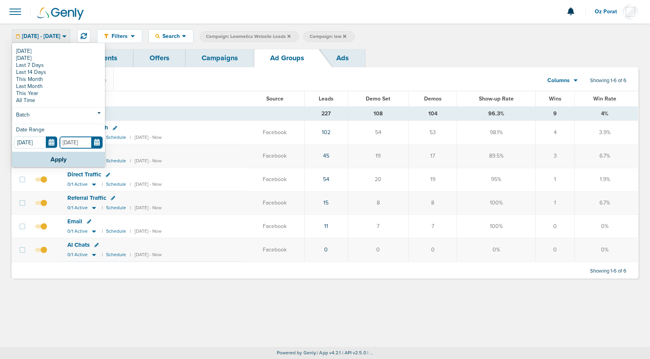
click at [99, 144] on input "[DATE]" at bounding box center [80, 143] width 43 height 12
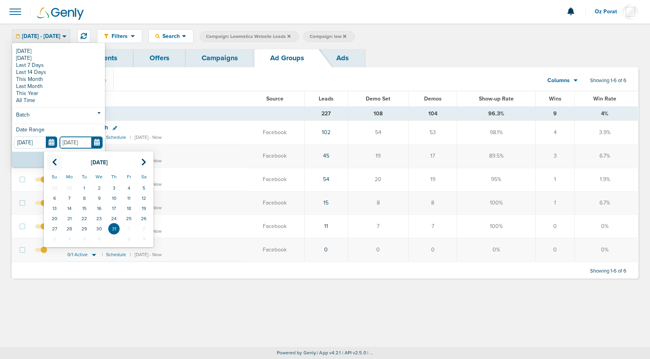
click at [53, 159] on icon at bounding box center [54, 163] width 5 height 8
click at [100, 194] on td "11" at bounding box center [99, 198] width 15 height 10
type input "[DATE]"
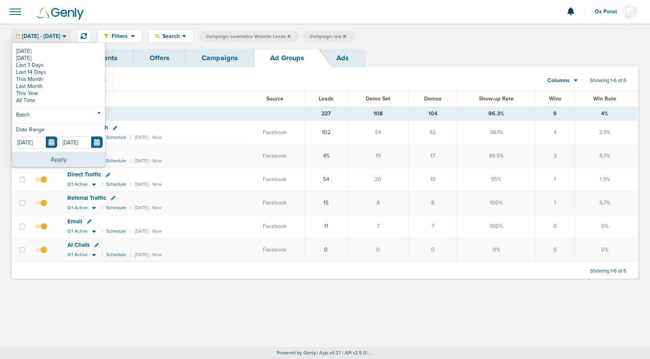
click at [52, 157] on button "Apply" at bounding box center [58, 159] width 93 height 15
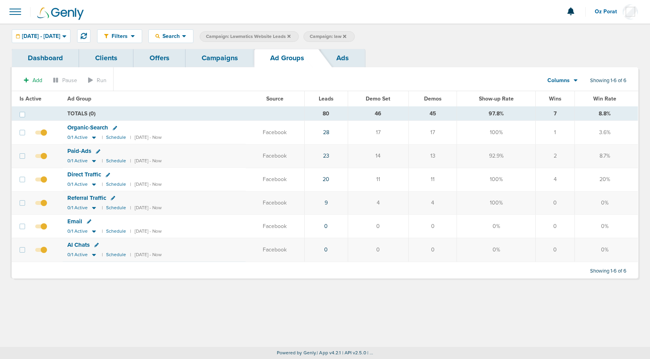
click at [338, 61] on link "Ads" at bounding box center [342, 58] width 45 height 18
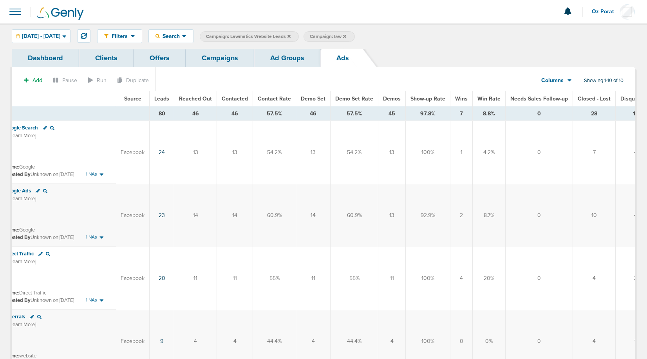
scroll to position [0, 121]
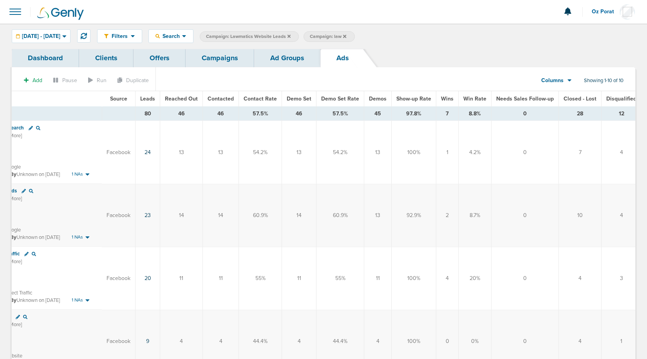
click at [617, 96] on span "Disqualified" at bounding box center [621, 99] width 30 height 7
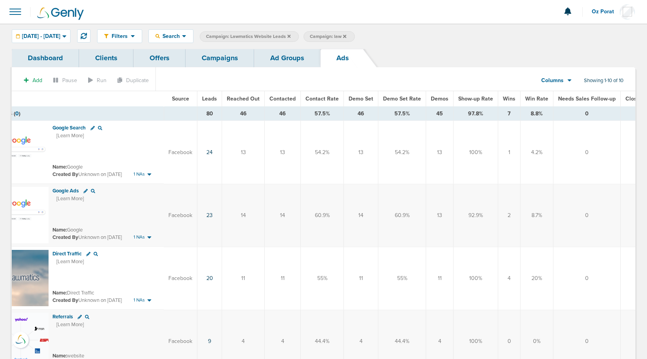
scroll to position [0, 0]
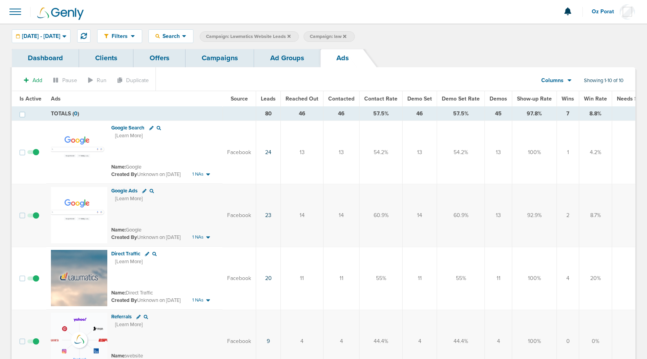
click at [278, 58] on link "Ad Groups" at bounding box center [287, 58] width 66 height 18
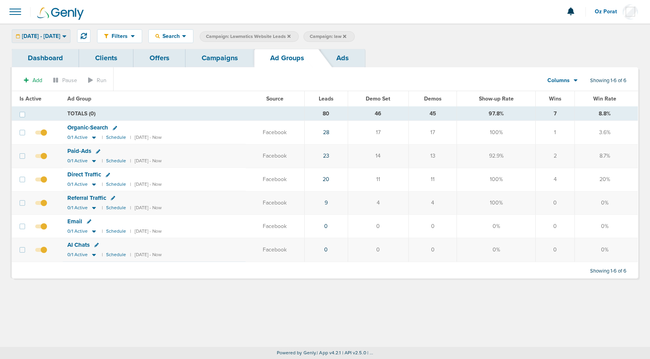
click at [60, 39] on span "[DATE] - [DATE]" at bounding box center [41, 36] width 38 height 5
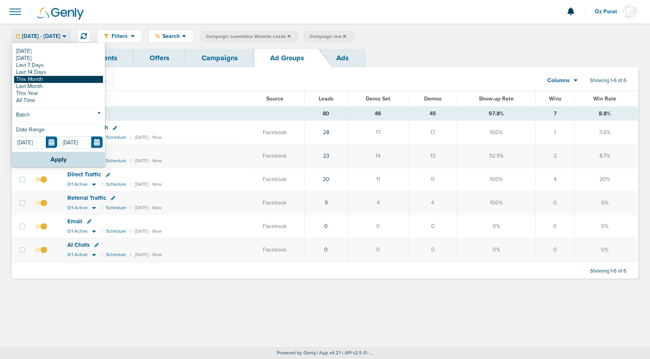
click at [49, 81] on link "This Month" at bounding box center [58, 79] width 89 height 7
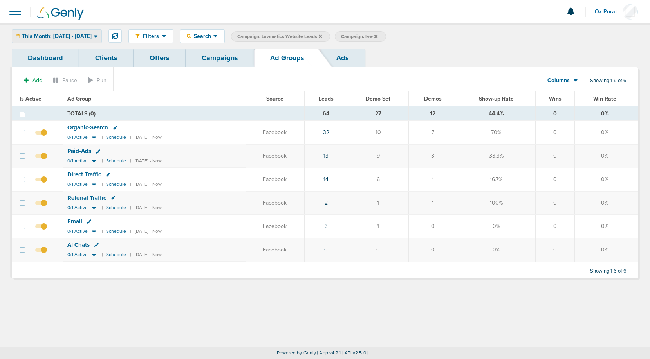
click at [90, 35] on span "This Month: [DATE] - [DATE]" at bounding box center [57, 36] width 70 height 5
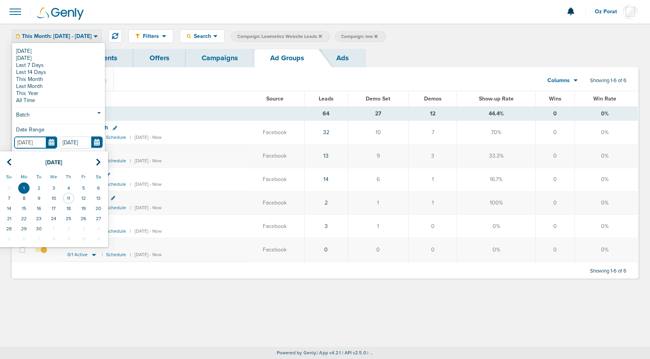
click at [52, 143] on input "[DATE]" at bounding box center [35, 143] width 43 height 12
click at [10, 162] on icon at bounding box center [9, 163] width 5 height 8
drag, startPoint x: 10, startPoint y: 162, endPoint x: 87, endPoint y: 162, distance: 76.3
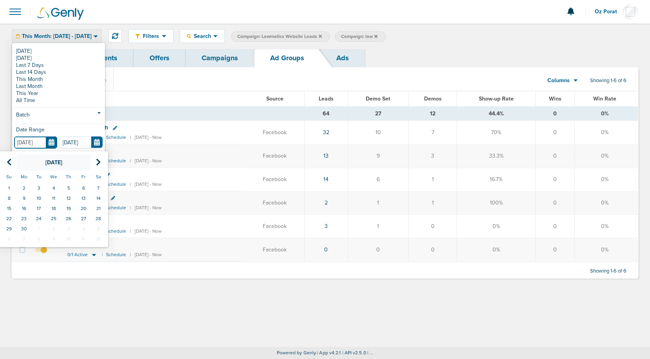
click at [87, 162] on tr "[DATE]" at bounding box center [54, 163] width 104 height 16
click at [6, 162] on th at bounding box center [9, 163] width 15 height 16
click at [70, 187] on td "1" at bounding box center [68, 188] width 15 height 10
type input "[DATE]"
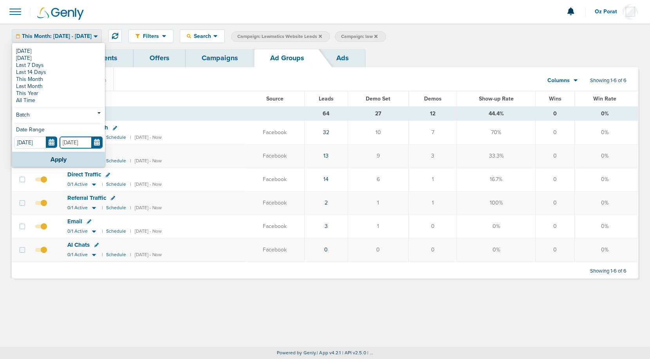
click at [97, 142] on input "[DATE]" at bounding box center [80, 143] width 43 height 12
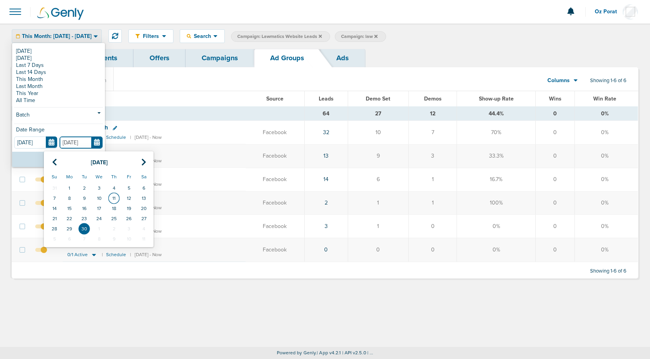
click at [114, 198] on td "11" at bounding box center [113, 198] width 15 height 10
click at [96, 142] on input "[DATE]" at bounding box center [80, 143] width 43 height 12
click at [54, 160] on icon at bounding box center [54, 163] width 5 height 8
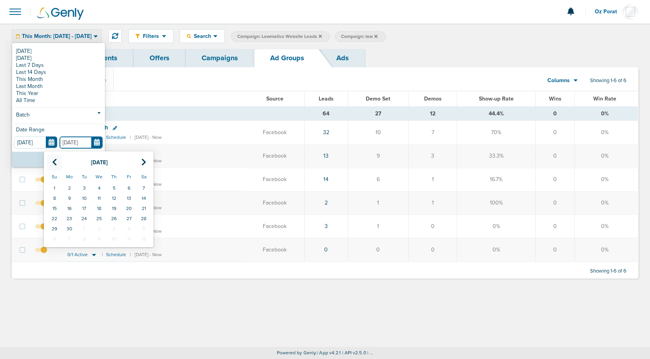
click at [54, 160] on icon at bounding box center [54, 163] width 5 height 8
click at [56, 206] on td "11" at bounding box center [54, 209] width 15 height 10
type input "[DATE]"
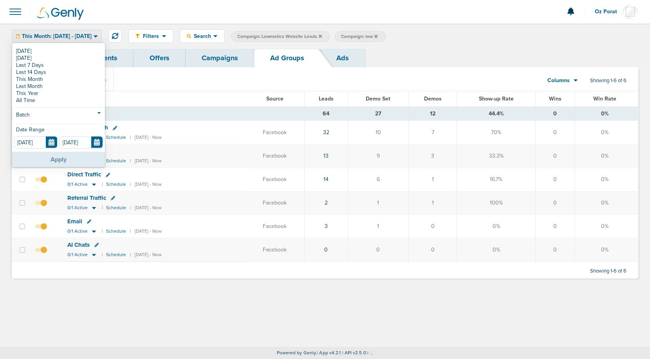
click at [71, 159] on button "Apply" at bounding box center [58, 159] width 93 height 15
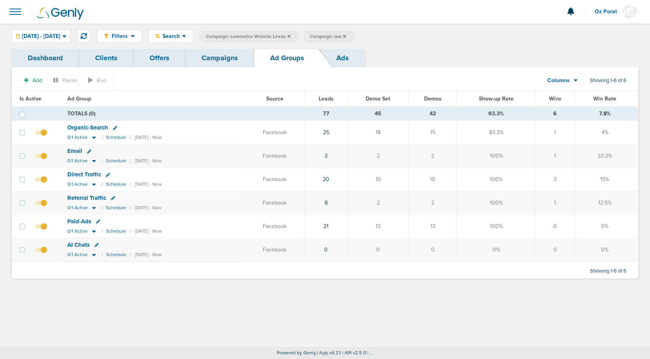
click at [222, 56] on link "Campaigns" at bounding box center [220, 58] width 69 height 18
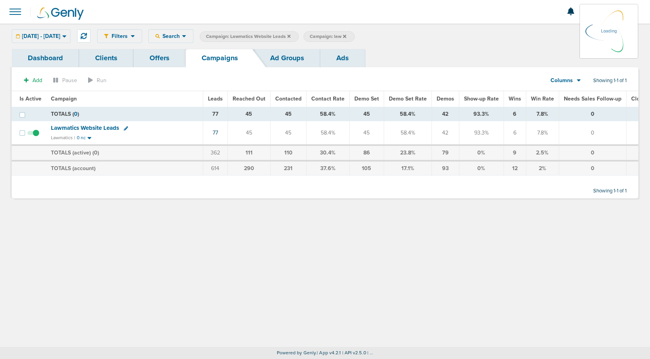
click at [290, 36] on icon at bounding box center [288, 35] width 3 height 3
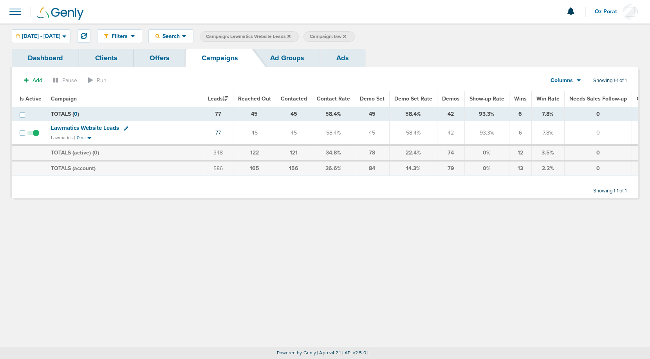
click at [290, 36] on icon at bounding box center [288, 35] width 3 height 3
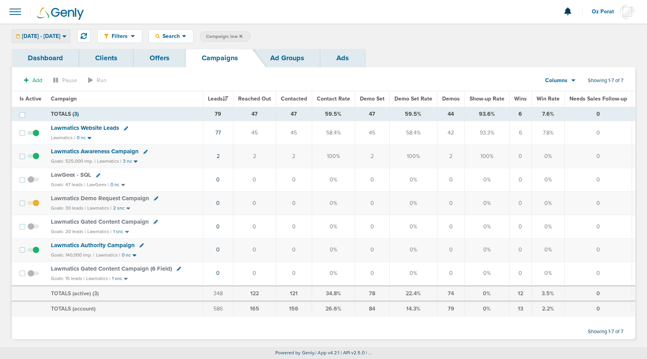
click at [60, 34] on span "[DATE] - [DATE]" at bounding box center [41, 36] width 38 height 5
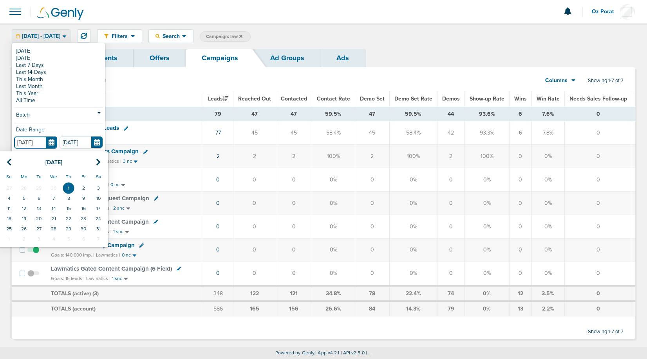
click at [51, 141] on input "[DATE]" at bounding box center [35, 143] width 43 height 12
click at [13, 157] on th at bounding box center [9, 163] width 15 height 16
click at [42, 187] on td "1" at bounding box center [38, 188] width 15 height 10
type input "[DATE]"
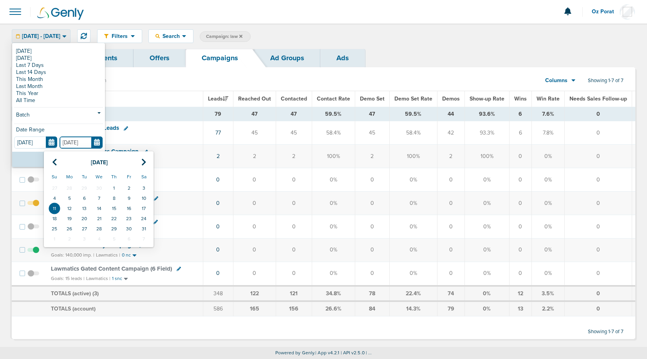
click at [101, 137] on input "[DATE]" at bounding box center [80, 143] width 43 height 12
click at [50, 164] on th at bounding box center [54, 163] width 15 height 16
click at [128, 197] on td "11" at bounding box center [128, 198] width 15 height 10
type input "[DATE]"
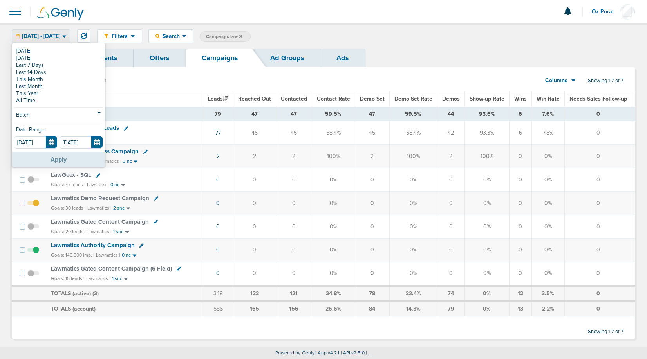
click at [66, 156] on button "Apply" at bounding box center [58, 159] width 93 height 15
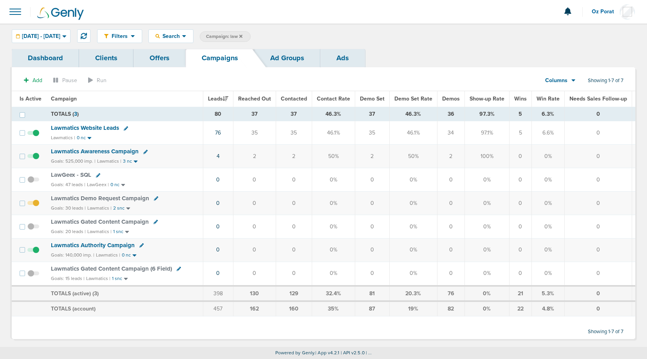
click at [99, 128] on span "Lawmatics Website Leads" at bounding box center [85, 127] width 68 height 7
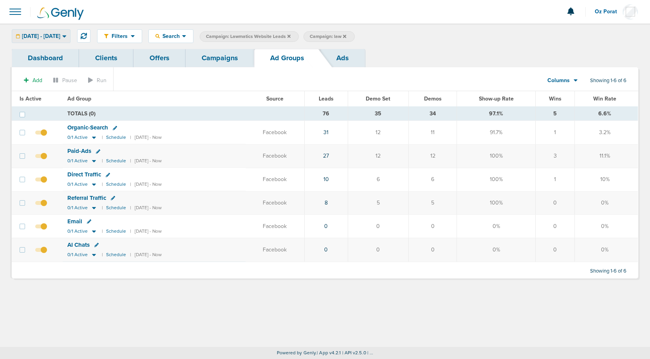
click at [56, 41] on div "[DATE] - [DATE]" at bounding box center [41, 36] width 58 height 13
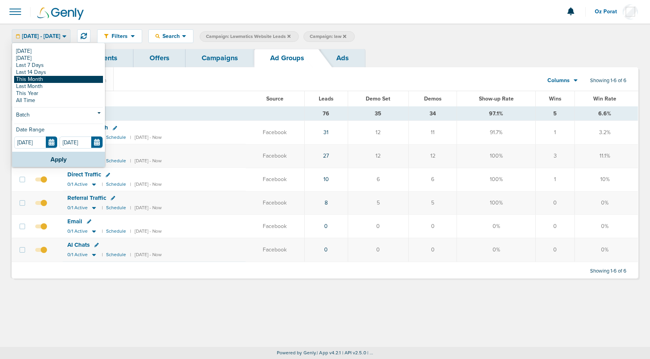
click at [54, 80] on link "This Month" at bounding box center [58, 79] width 89 height 7
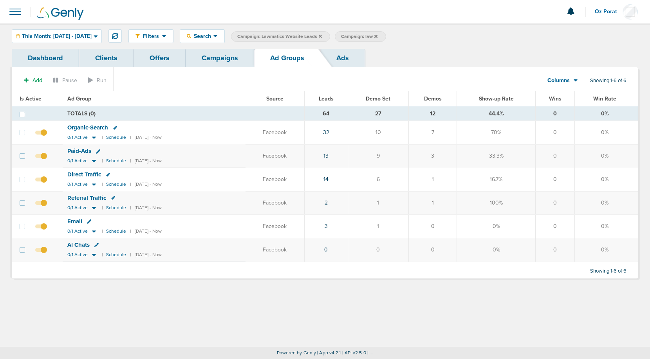
click at [217, 59] on link "Campaigns" at bounding box center [220, 58] width 69 height 18
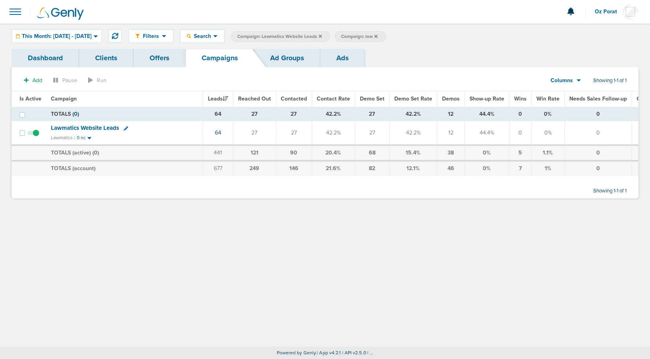
click at [322, 34] on icon at bounding box center [320, 36] width 3 height 5
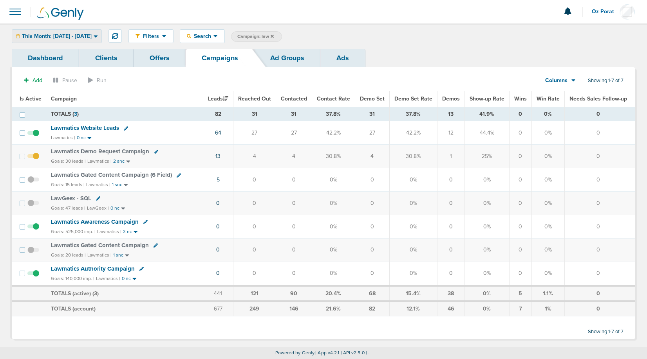
click at [96, 40] on div "This Month: [DATE] - [DATE]" at bounding box center [56, 36] width 89 height 13
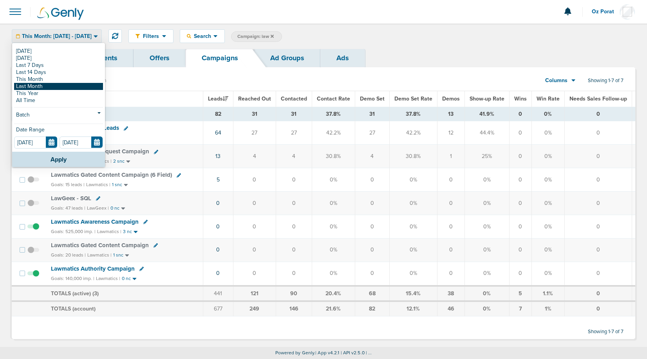
click at [65, 85] on link "Last Month" at bounding box center [58, 86] width 89 height 7
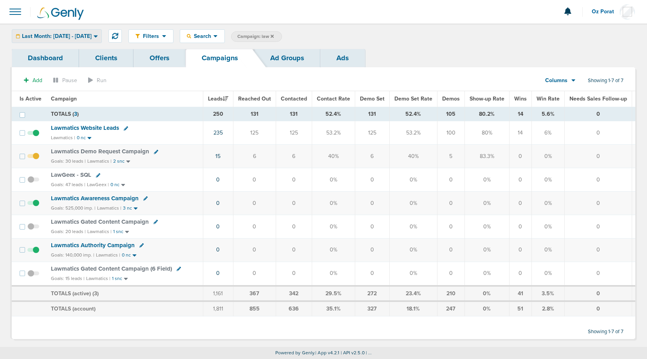
click at [88, 31] on div "Last Month: [DATE] - [DATE]" at bounding box center [56, 36] width 89 height 13
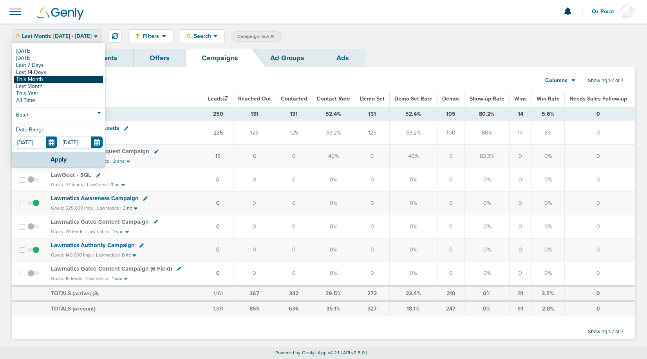
click at [54, 80] on link "This Month" at bounding box center [58, 79] width 89 height 7
type input "[DATE]"
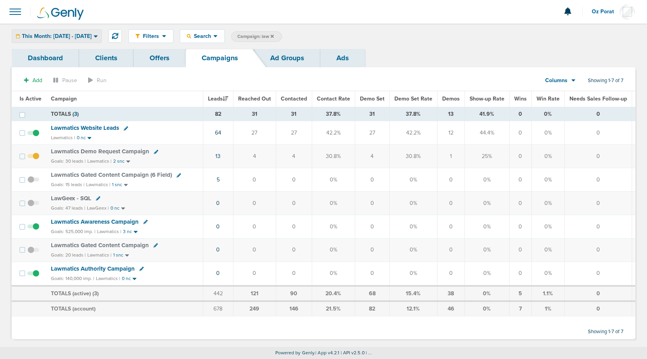
click at [92, 36] on span "This Month: [DATE] - [DATE]" at bounding box center [57, 36] width 70 height 5
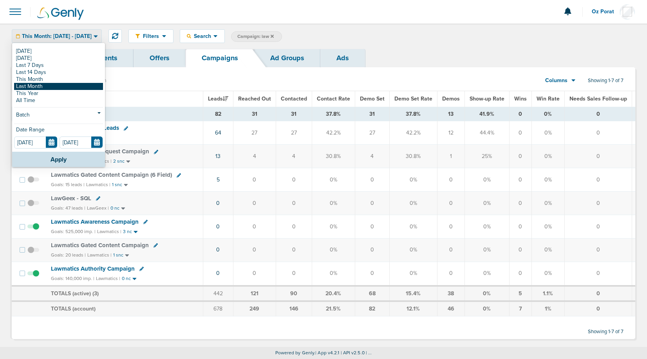
click at [55, 85] on link "Last Month" at bounding box center [58, 86] width 89 height 7
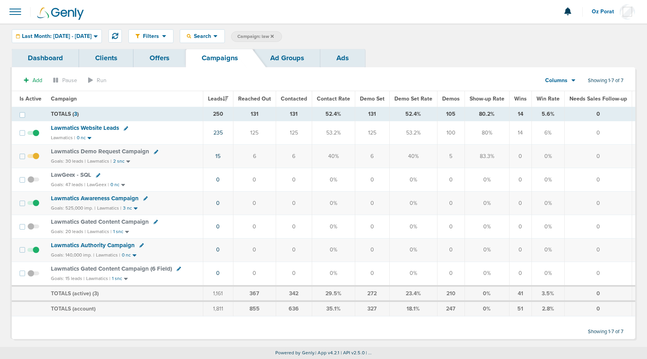
click at [82, 128] on span "Lawmatics Website Leads" at bounding box center [85, 127] width 68 height 7
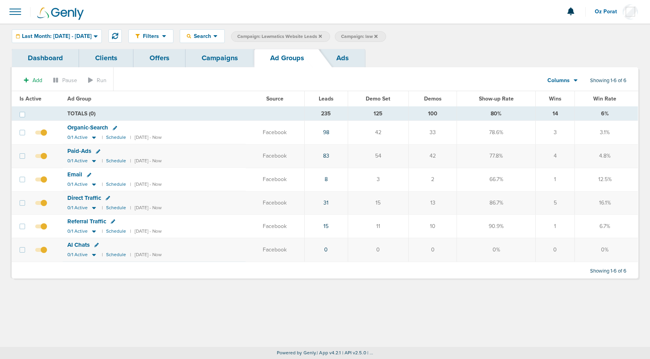
click at [351, 51] on link "Ads" at bounding box center [342, 58] width 45 height 18
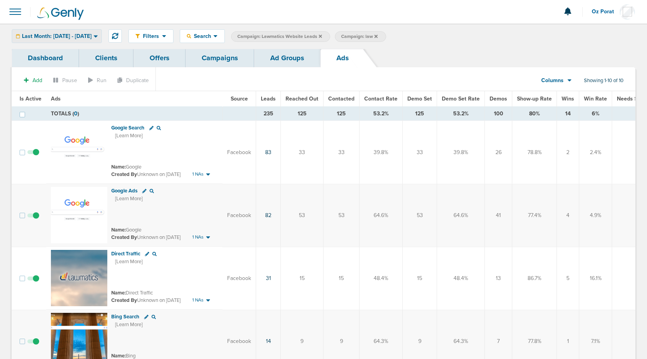
click at [85, 36] on span "Last Month: [DATE] - [DATE]" at bounding box center [57, 36] width 70 height 5
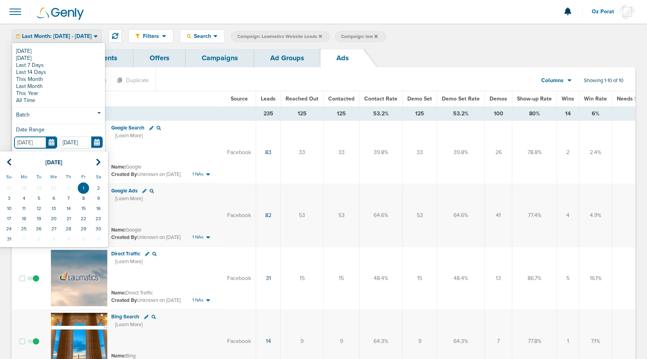
click at [52, 142] on input "[DATE]" at bounding box center [35, 143] width 43 height 12
click at [10, 160] on icon at bounding box center [9, 163] width 5 height 8
click at [9, 160] on icon at bounding box center [9, 163] width 5 height 8
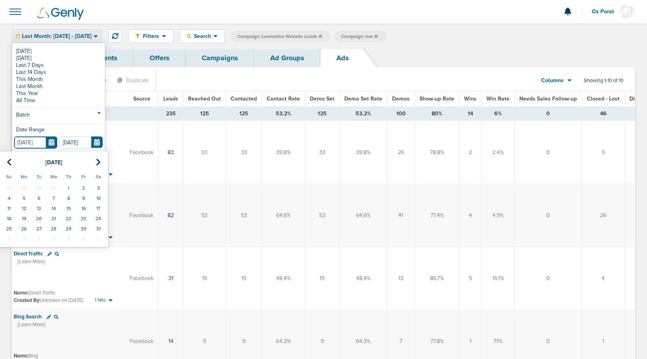
scroll to position [0, 85]
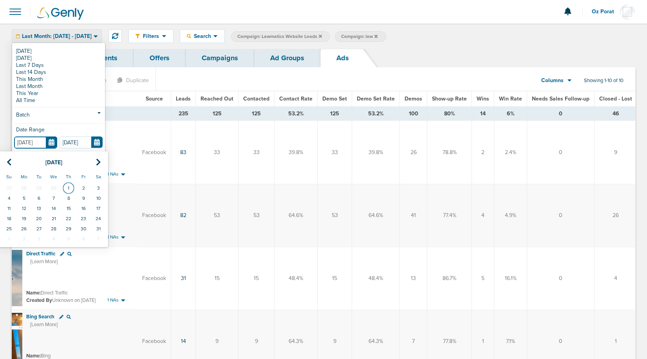
click at [69, 186] on td "1" at bounding box center [68, 188] width 15 height 10
type input "[DATE]"
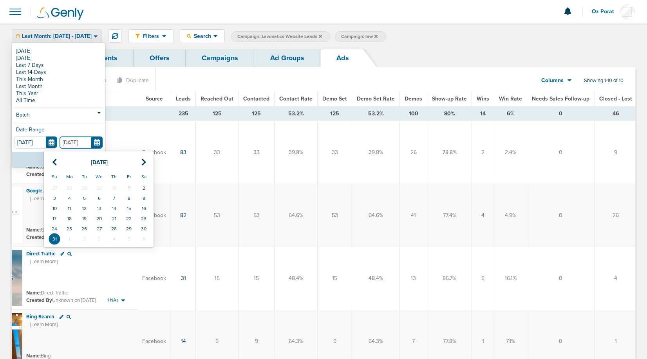
click at [99, 144] on input "[DATE]" at bounding box center [80, 143] width 43 height 12
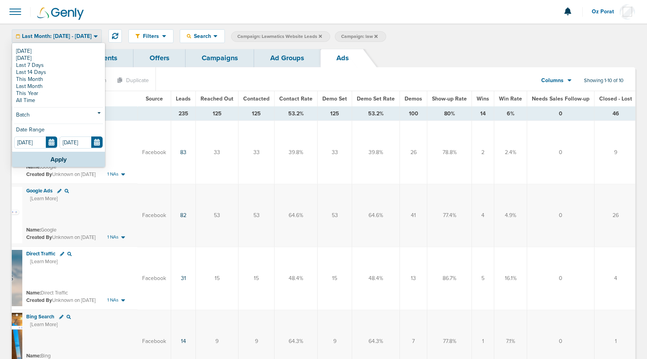
click at [439, 64] on div "Dashboard Clients Offers Campaigns Ad Groups Ads" at bounding box center [323, 58] width 623 height 18
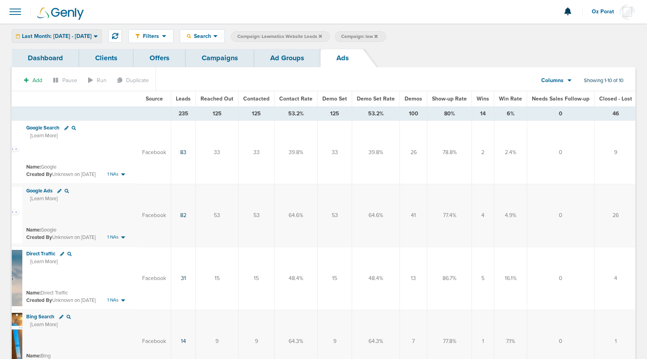
click at [88, 35] on span "Last Month: [DATE] - [DATE]" at bounding box center [57, 36] width 70 height 5
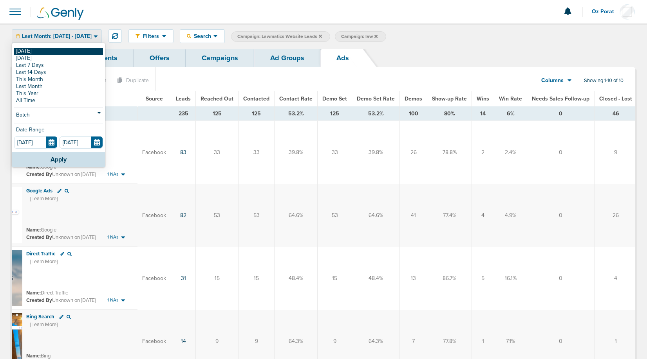
click at [49, 51] on link "[DATE]" at bounding box center [58, 51] width 89 height 7
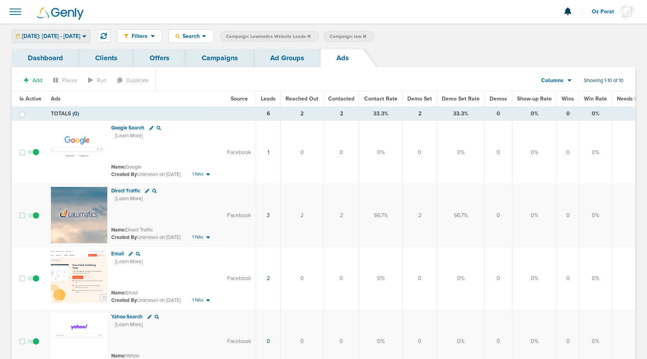
click at [85, 30] on div "[DATE]: [DATE] - [DATE]" at bounding box center [51, 36] width 78 height 13
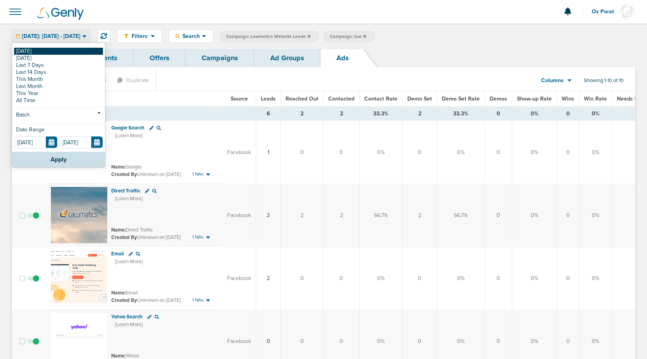
click at [59, 50] on link "[DATE]" at bounding box center [58, 51] width 89 height 7
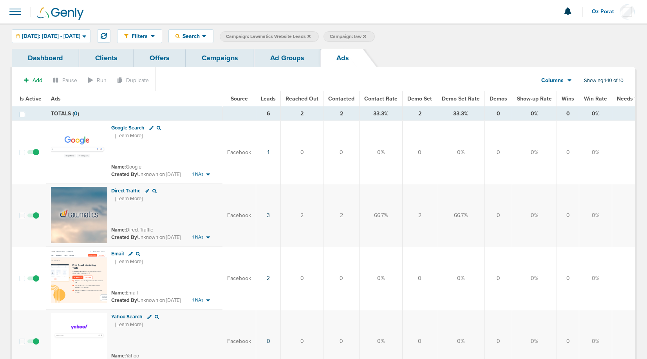
click at [310, 36] on icon at bounding box center [308, 36] width 3 height 5
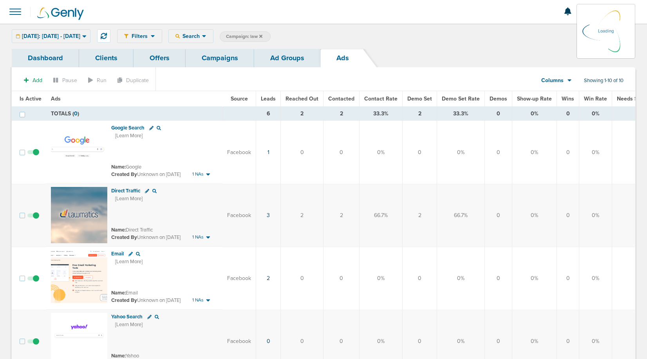
click at [218, 56] on link "Campaigns" at bounding box center [220, 58] width 69 height 18
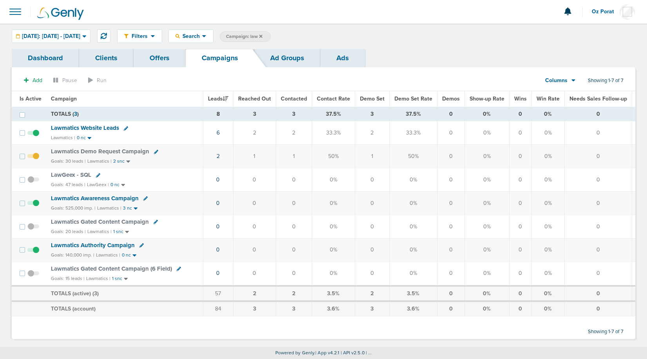
click at [262, 35] on span "Campaign: law" at bounding box center [244, 36] width 36 height 7
select select "cmpName"
click at [356, 33] on span at bounding box center [351, 36] width 11 height 11
click at [353, 35] on icon at bounding box center [351, 36] width 3 height 5
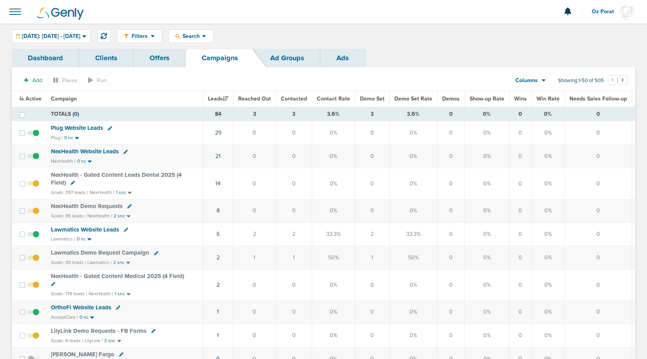
click at [85, 150] on span "NexHealth Website Leads" at bounding box center [85, 151] width 68 height 7
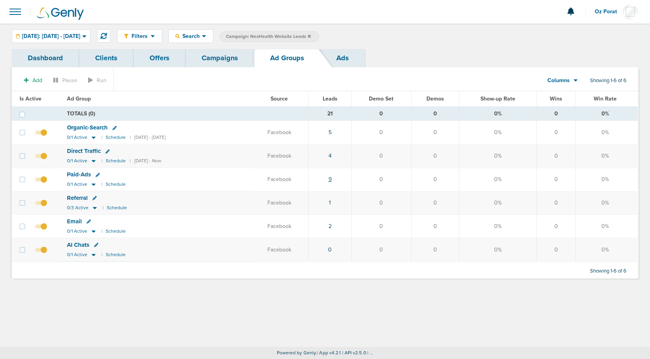
click at [332, 178] on link "9" at bounding box center [329, 179] width 3 height 7
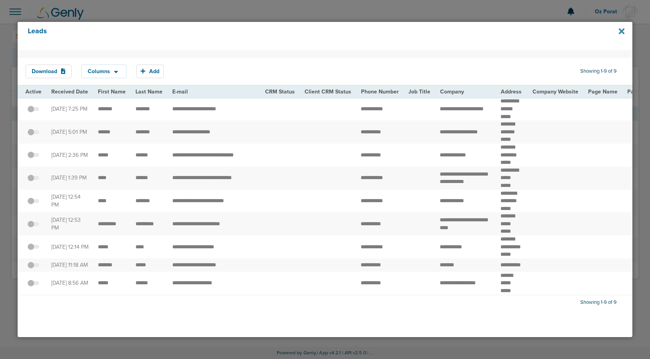
click at [620, 29] on icon at bounding box center [621, 31] width 6 height 6
